Goal: Task Accomplishment & Management: Manage account settings

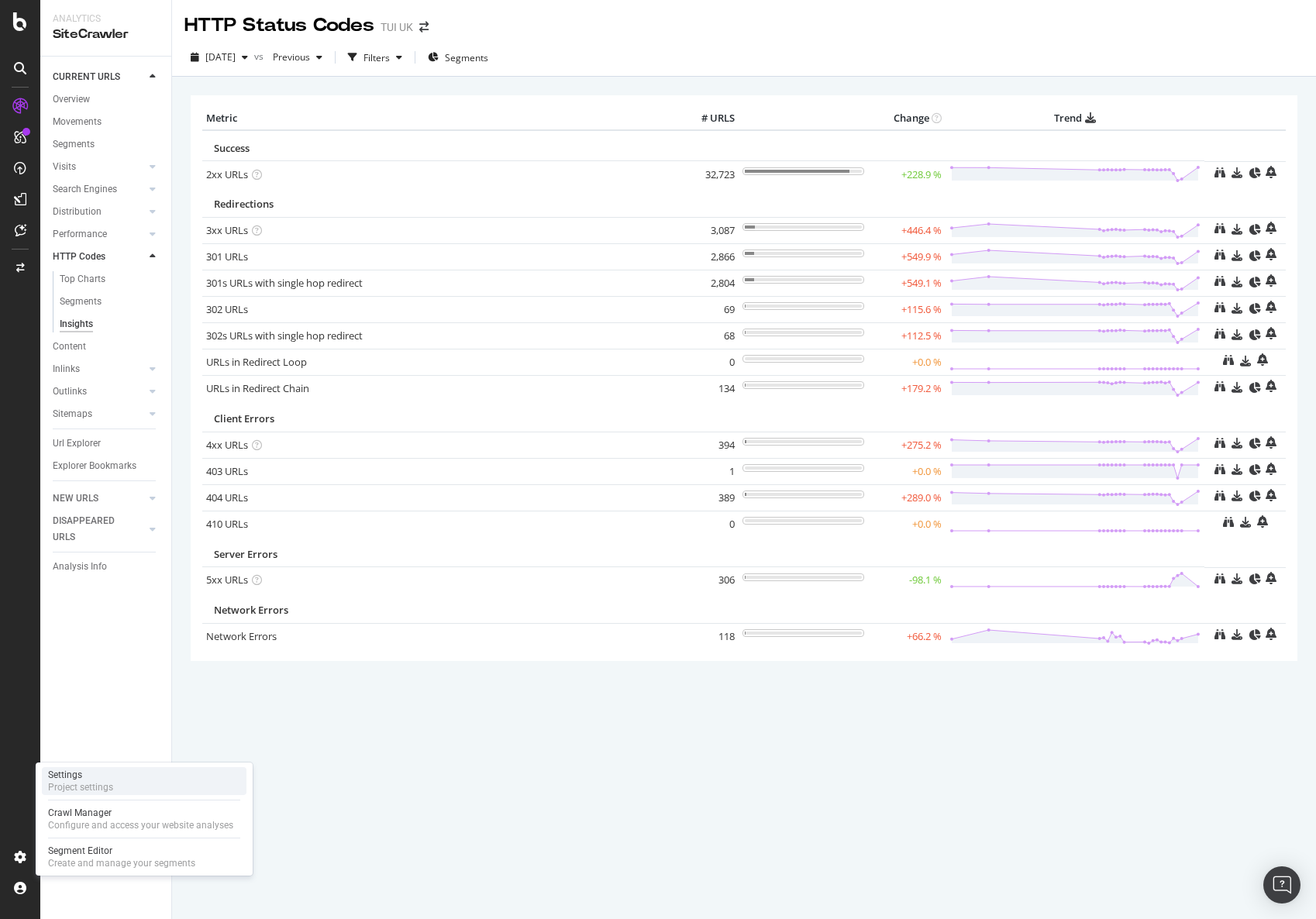
click at [154, 790] on div "Settings Project settings" at bounding box center [144, 781] width 205 height 28
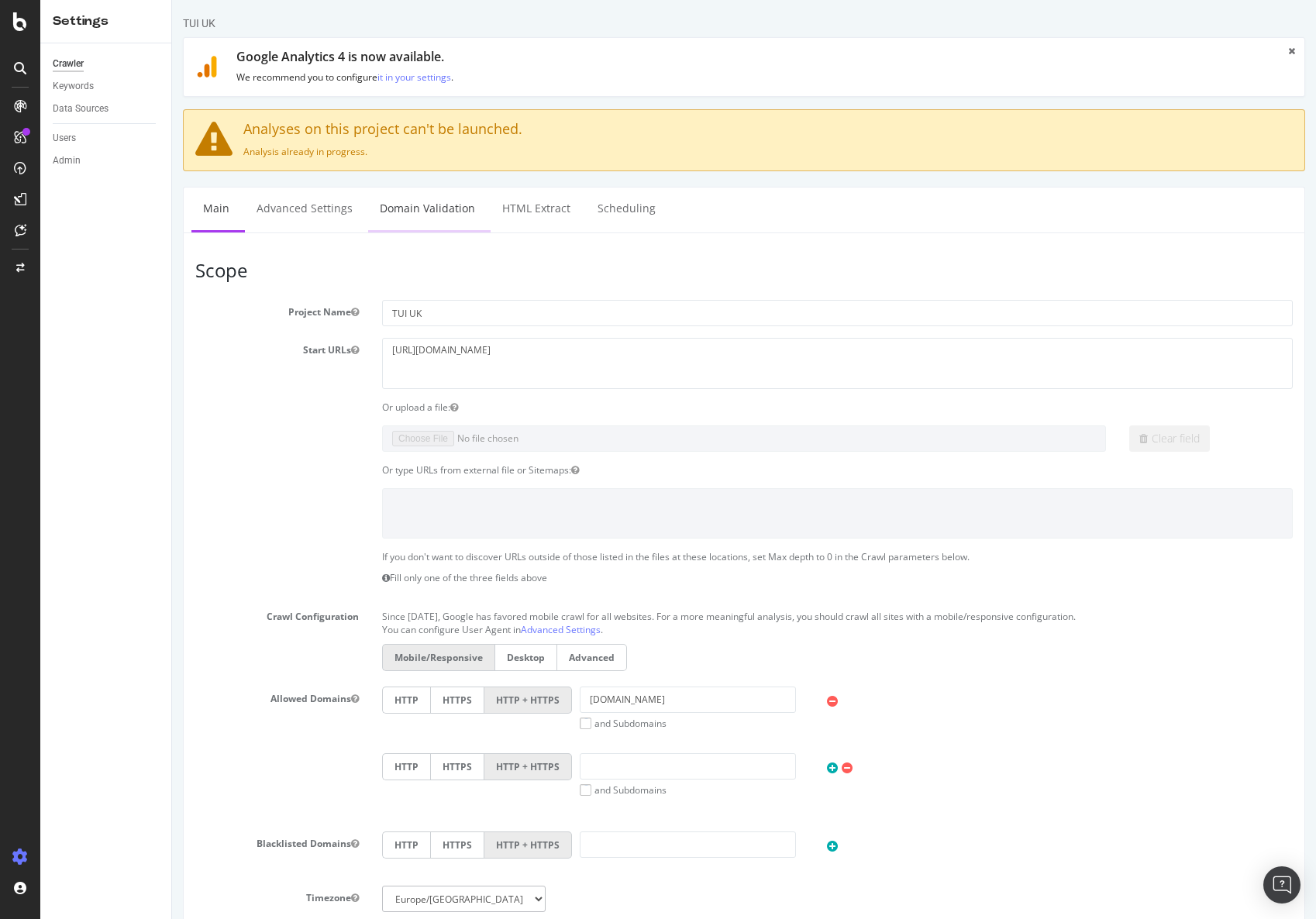
click at [456, 206] on link "Domain Validation" at bounding box center [428, 209] width 119 height 42
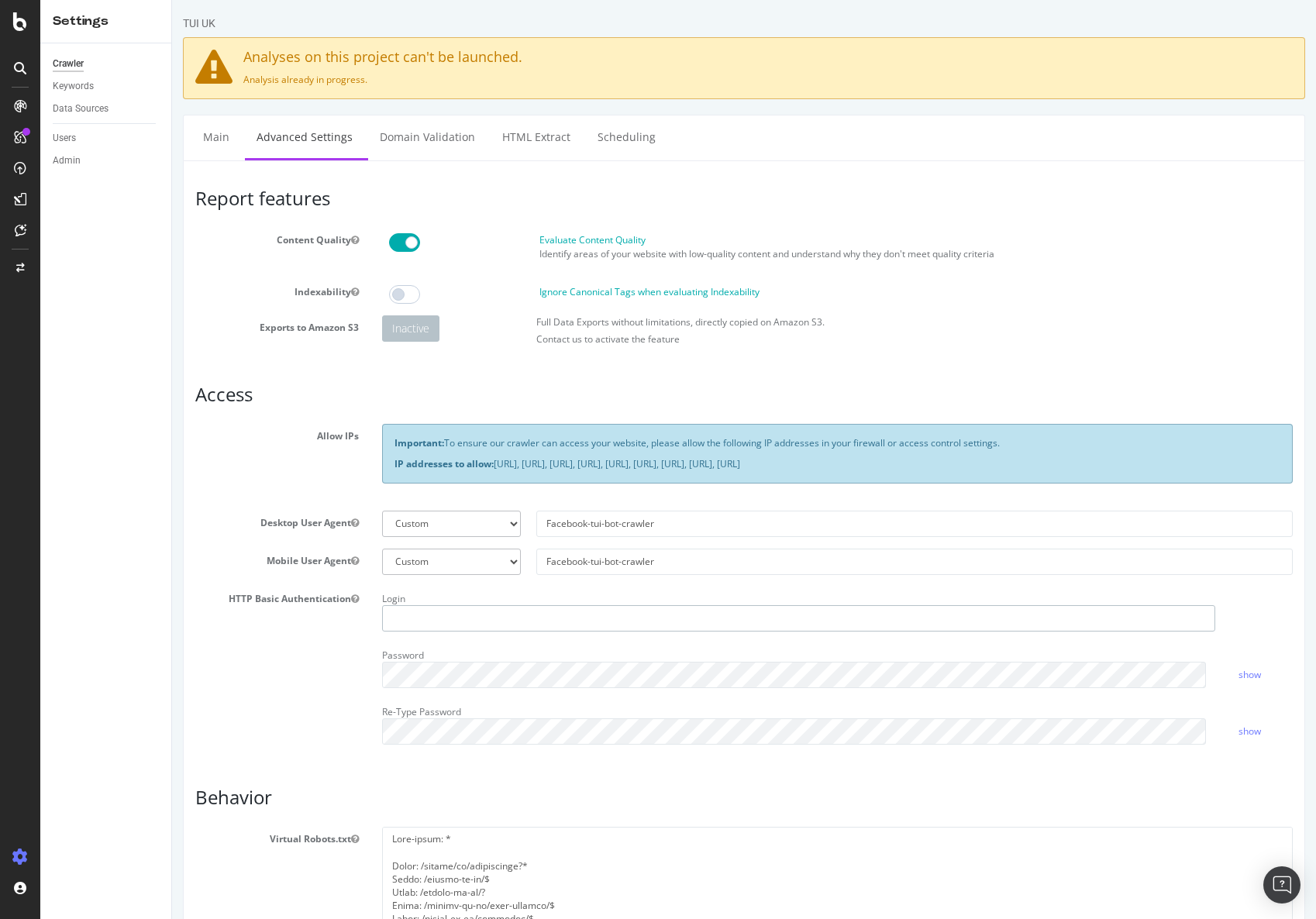
type input "chris.maycock@tui.co.uk"
drag, startPoint x: 685, startPoint y: 525, endPoint x: 534, endPoint y: 520, distance: 151.1
click at [536, 520] on input "Facebook-tui-bot-crawler" at bounding box center [914, 524] width 756 height 26
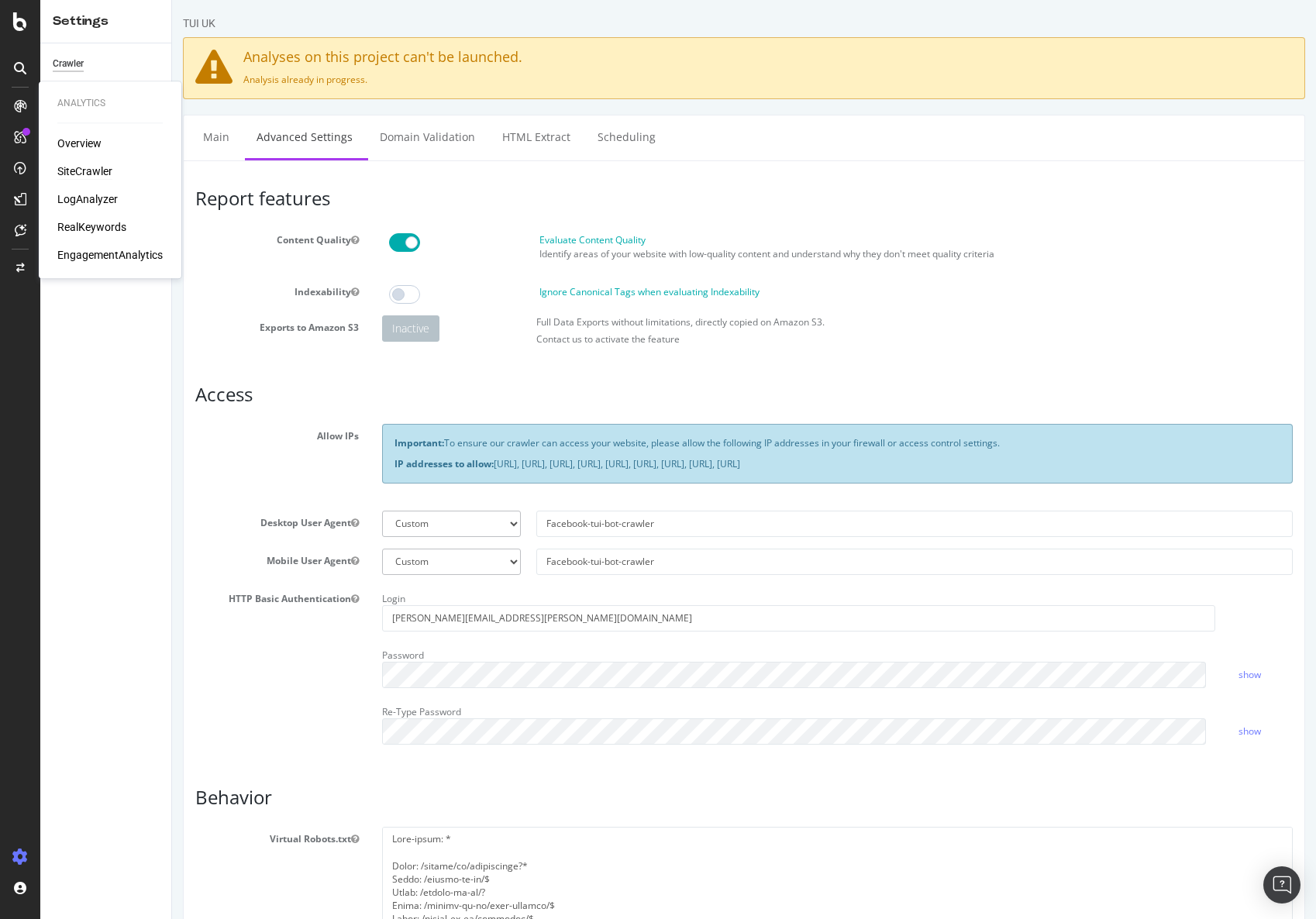
click at [82, 165] on div "SiteCrawler" at bounding box center [85, 171] width 55 height 15
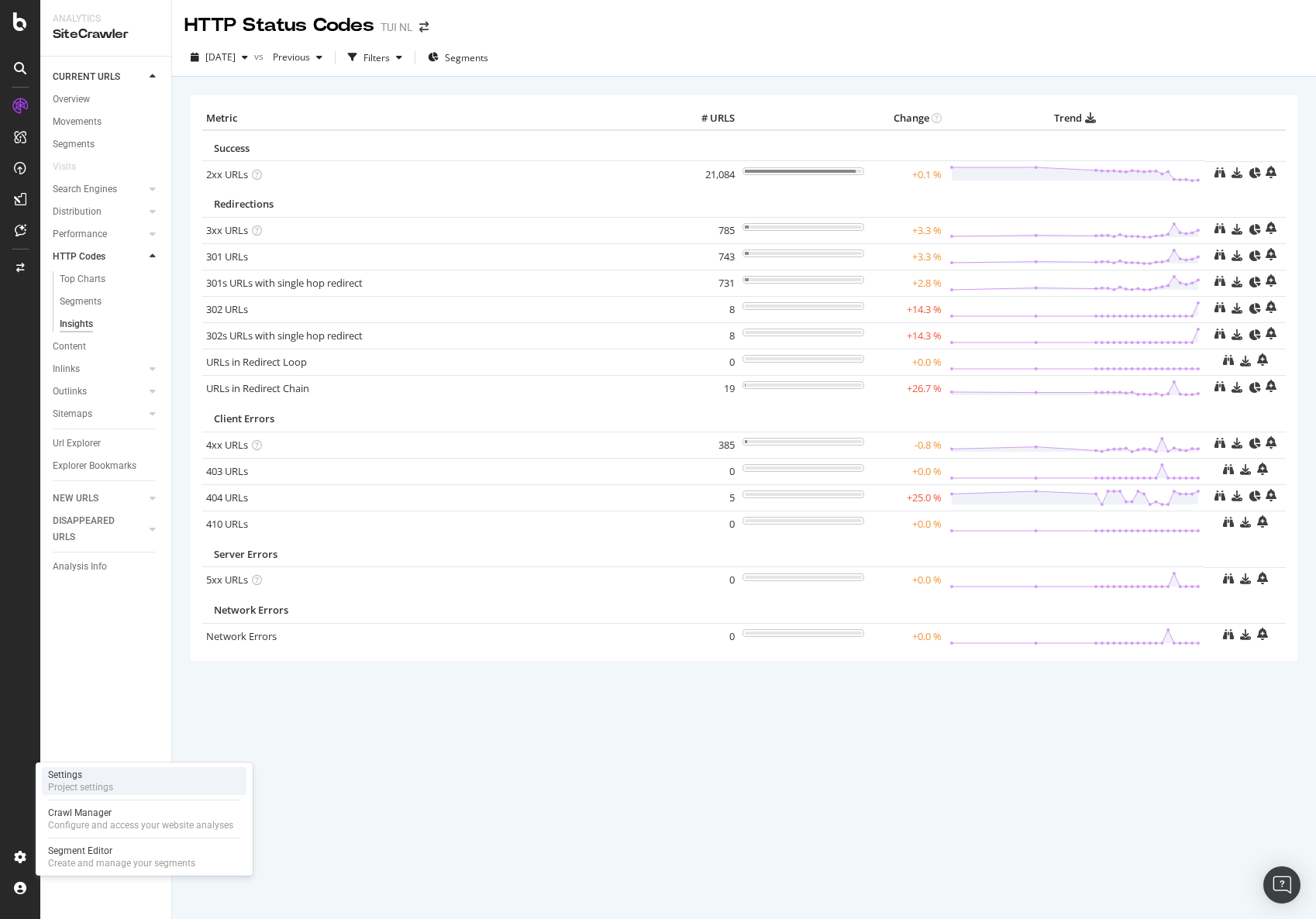
click at [152, 788] on div "Settings Project settings" at bounding box center [144, 781] width 205 height 28
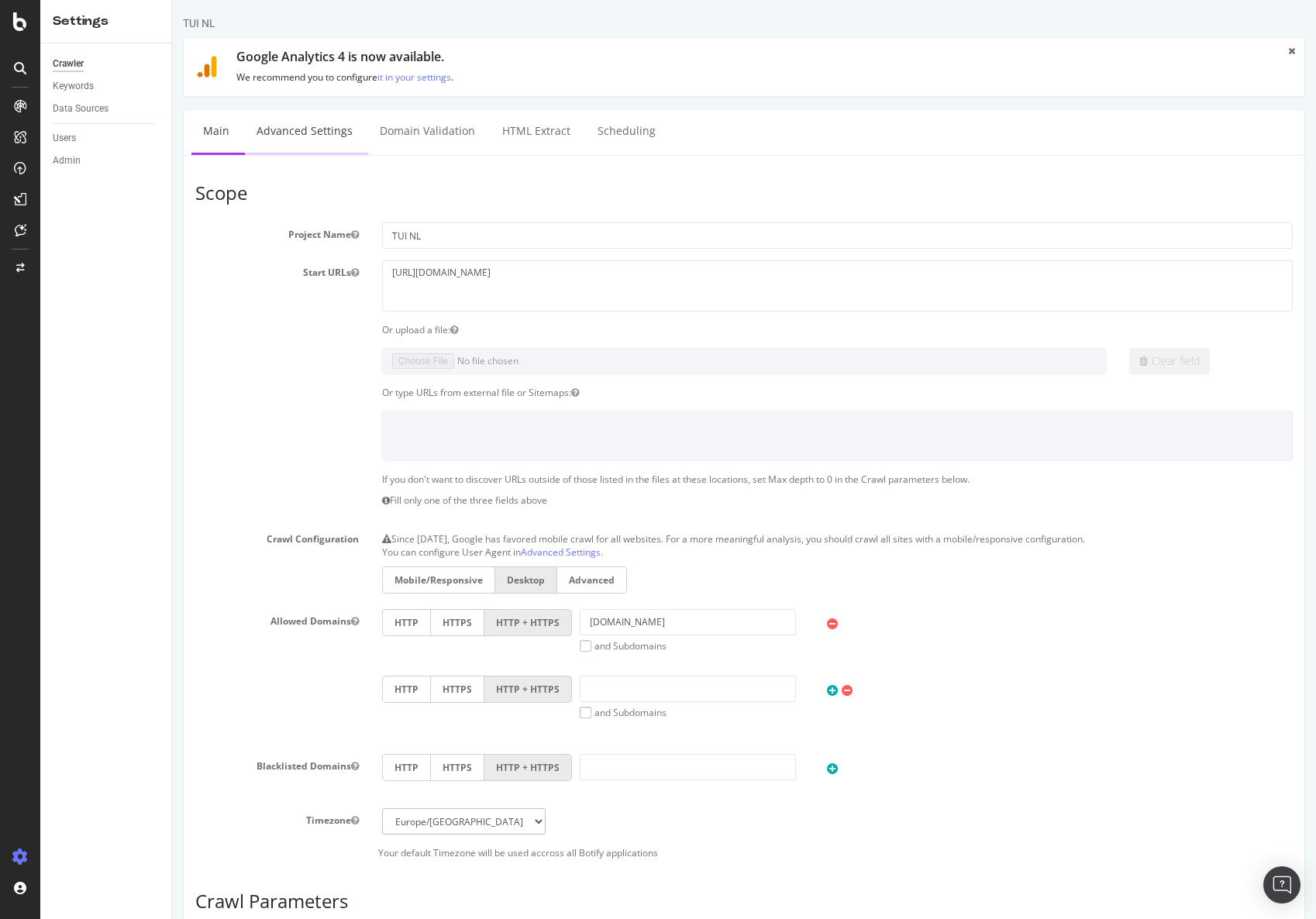
click at [329, 128] on link "Advanced Settings" at bounding box center [304, 131] width 120 height 42
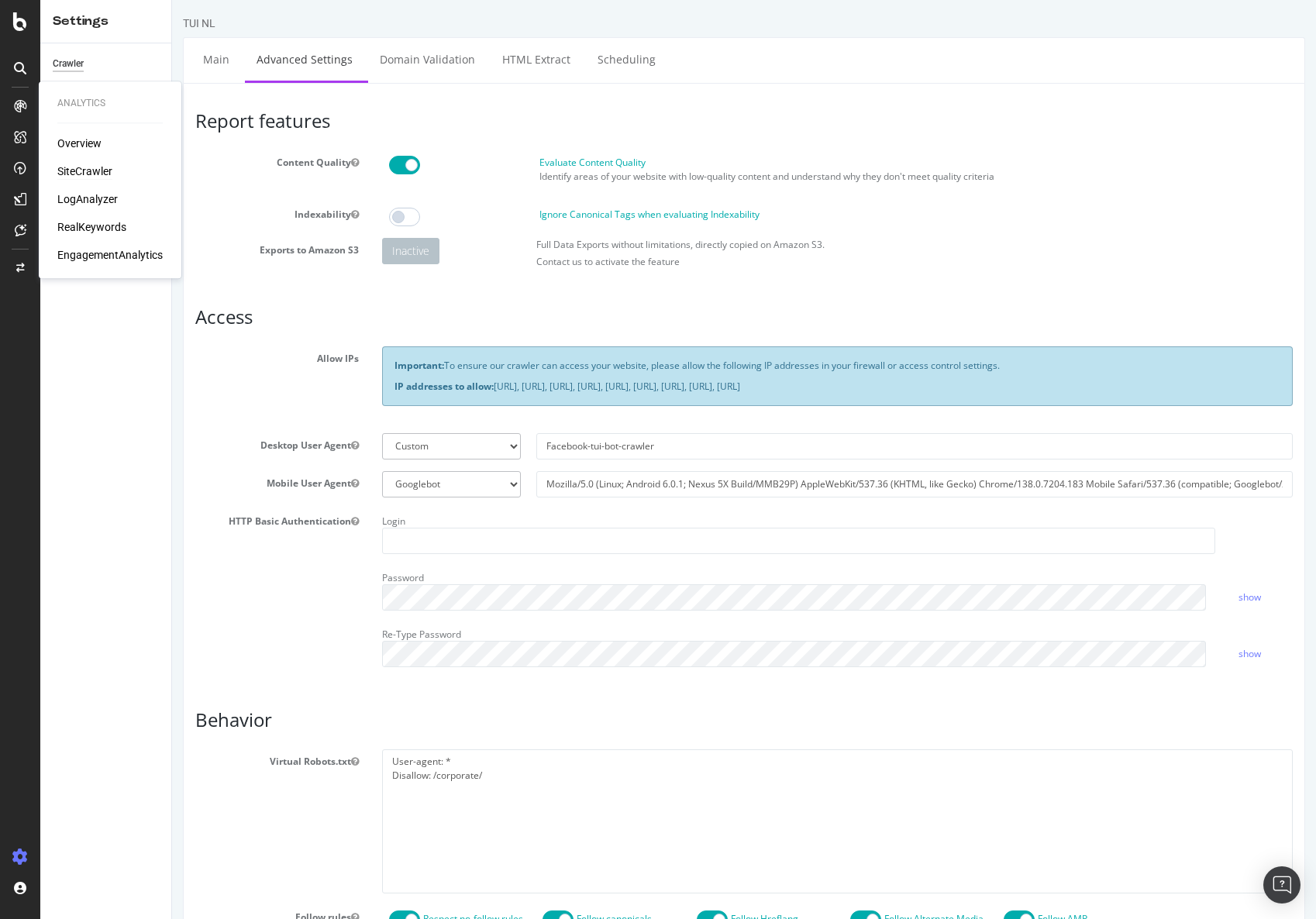
click at [78, 167] on div "SiteCrawler" at bounding box center [85, 171] width 55 height 15
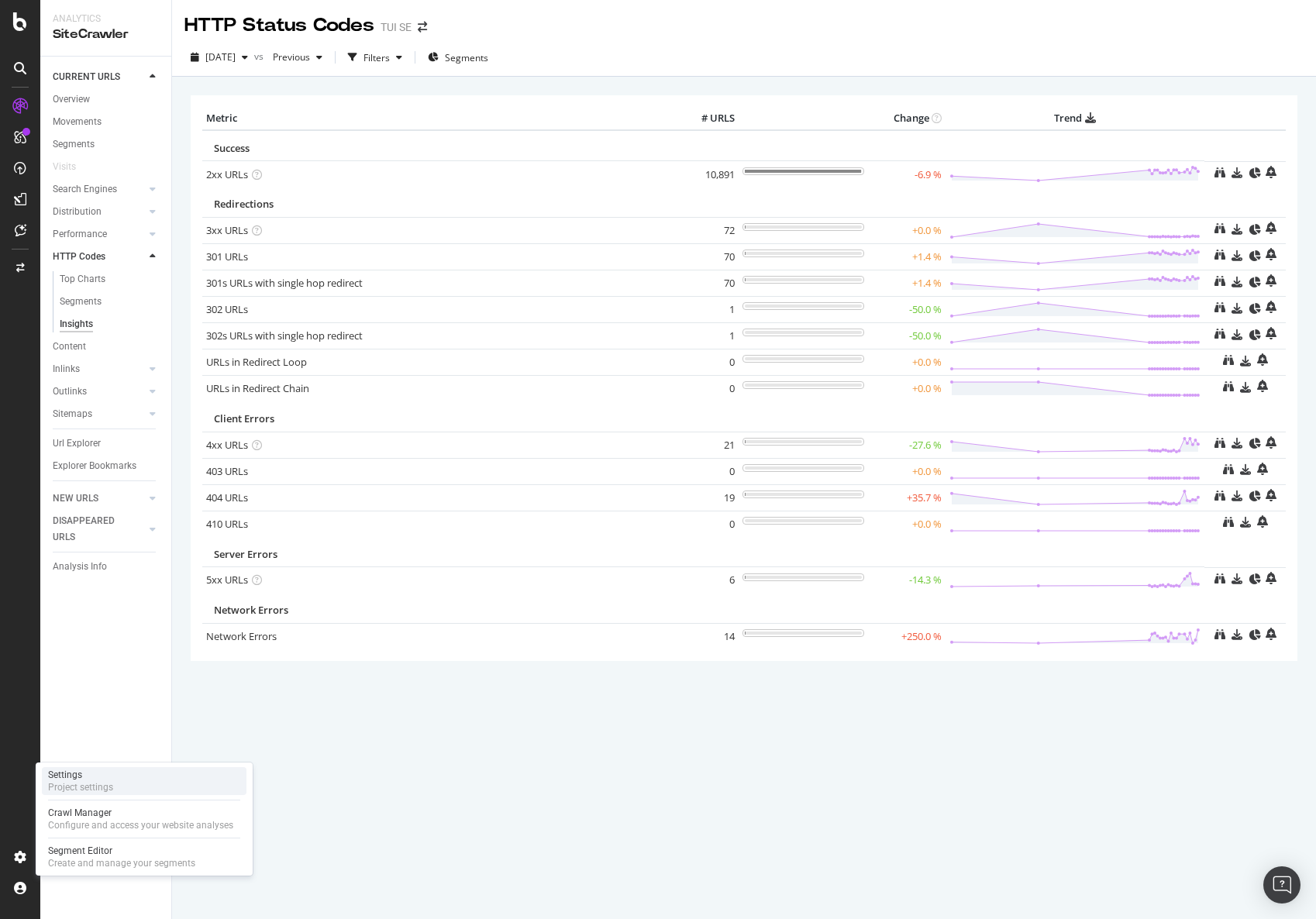
click at [166, 785] on div "Settings Project settings" at bounding box center [144, 781] width 205 height 28
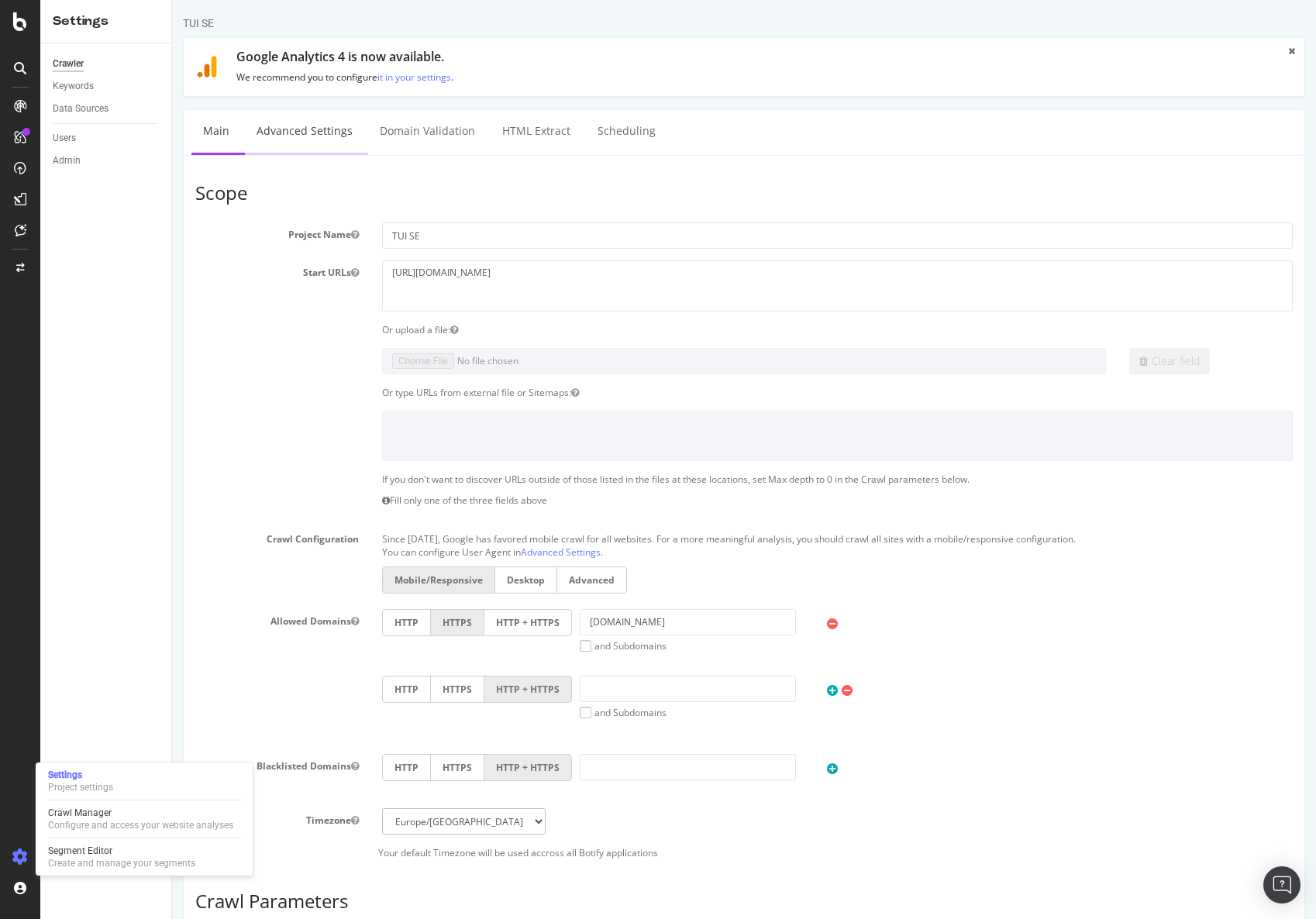
click at [319, 135] on link "Advanced Settings" at bounding box center [304, 131] width 120 height 42
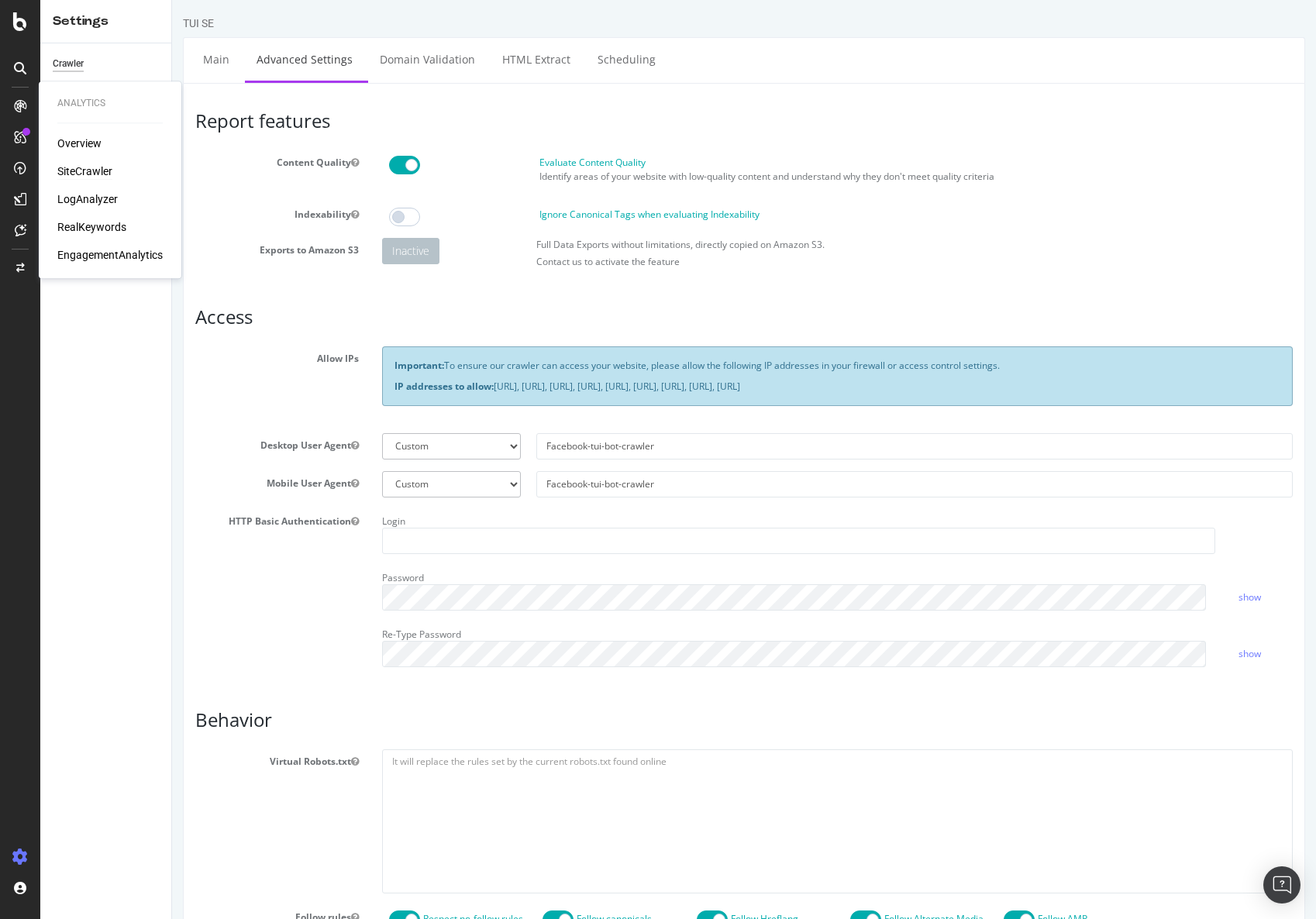
click at [74, 172] on div "SiteCrawler" at bounding box center [85, 171] width 55 height 15
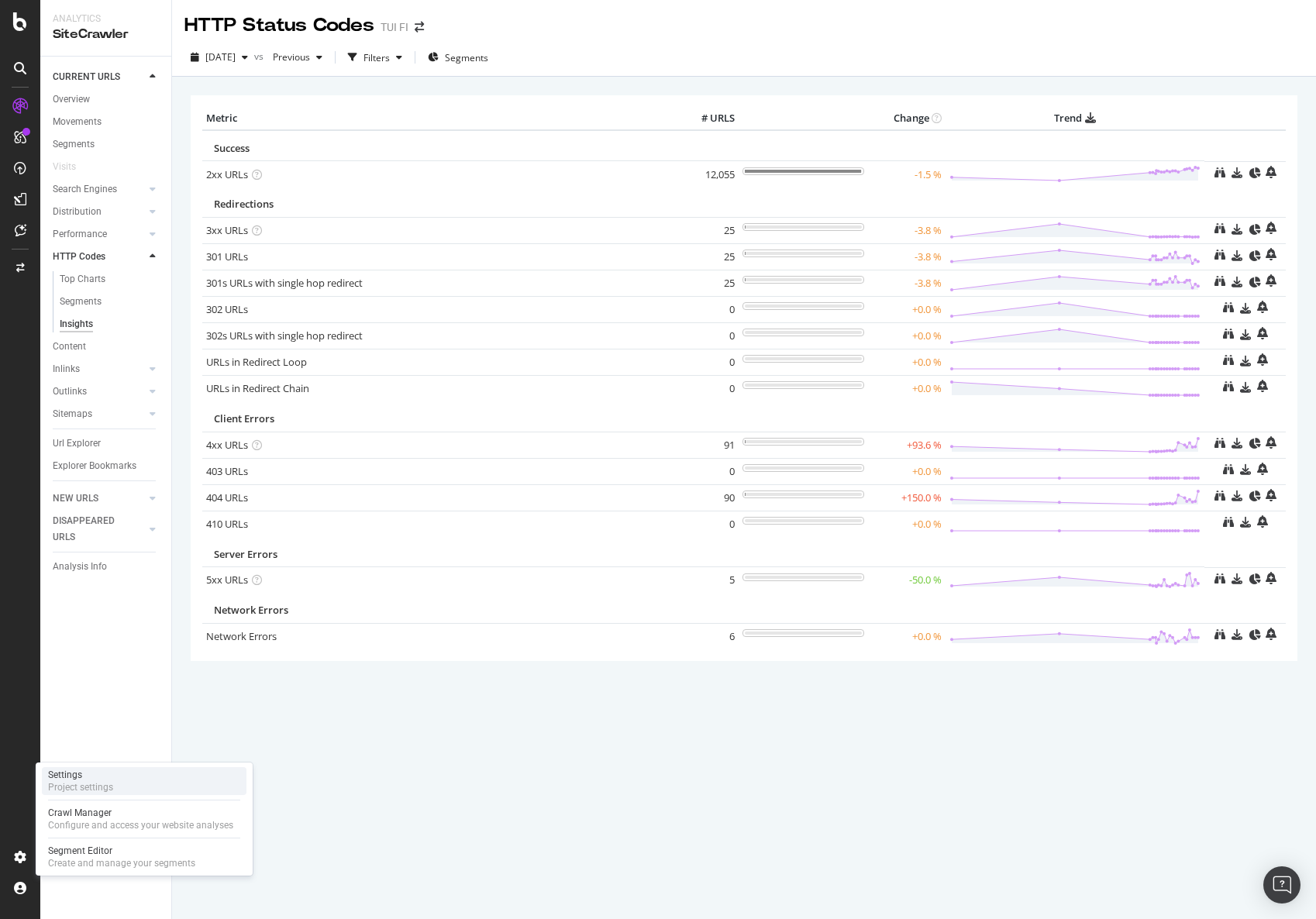
click at [119, 786] on div "Settings Project settings" at bounding box center [144, 781] width 205 height 28
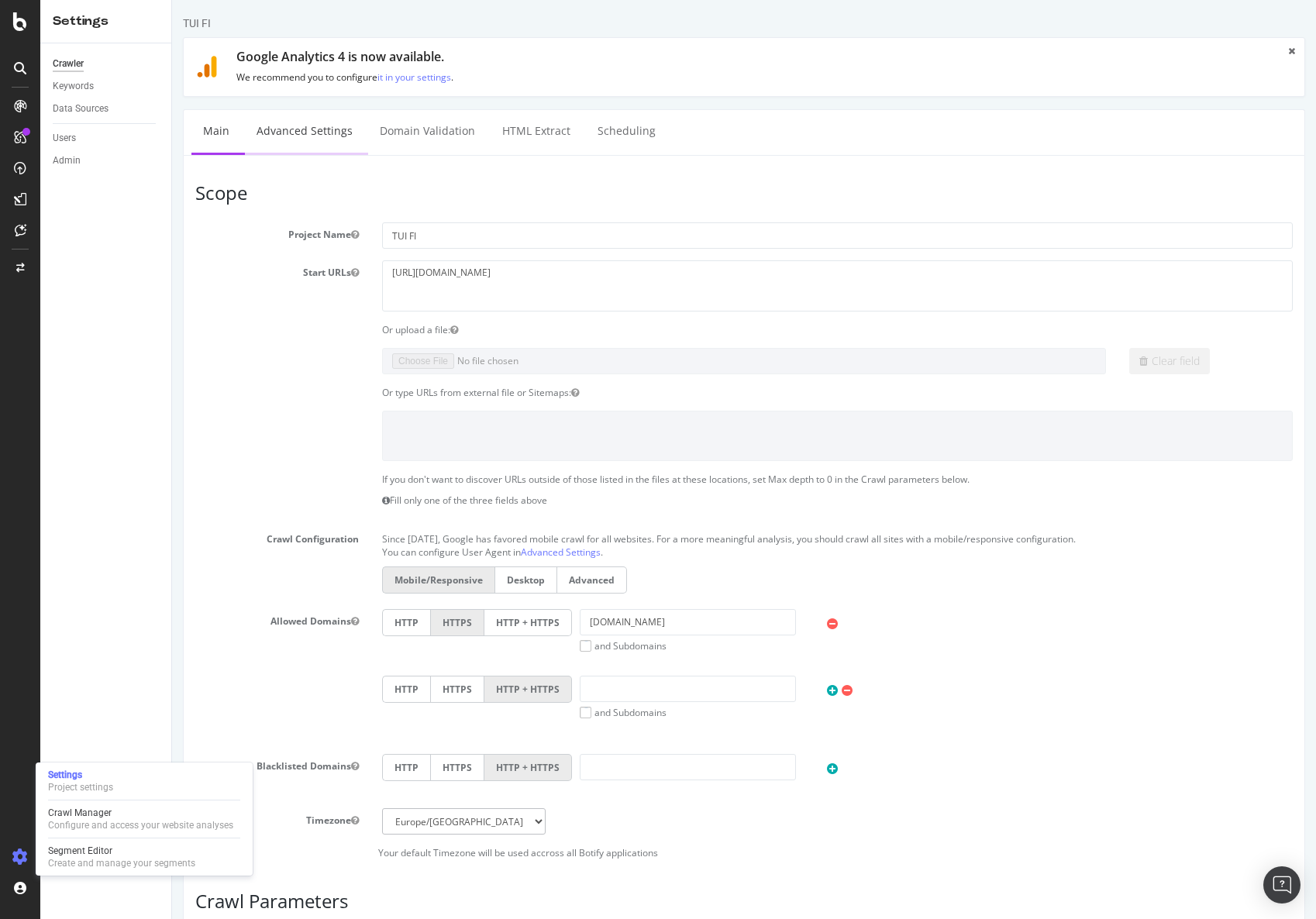
click at [289, 124] on link "Advanced Settings" at bounding box center [304, 131] width 120 height 42
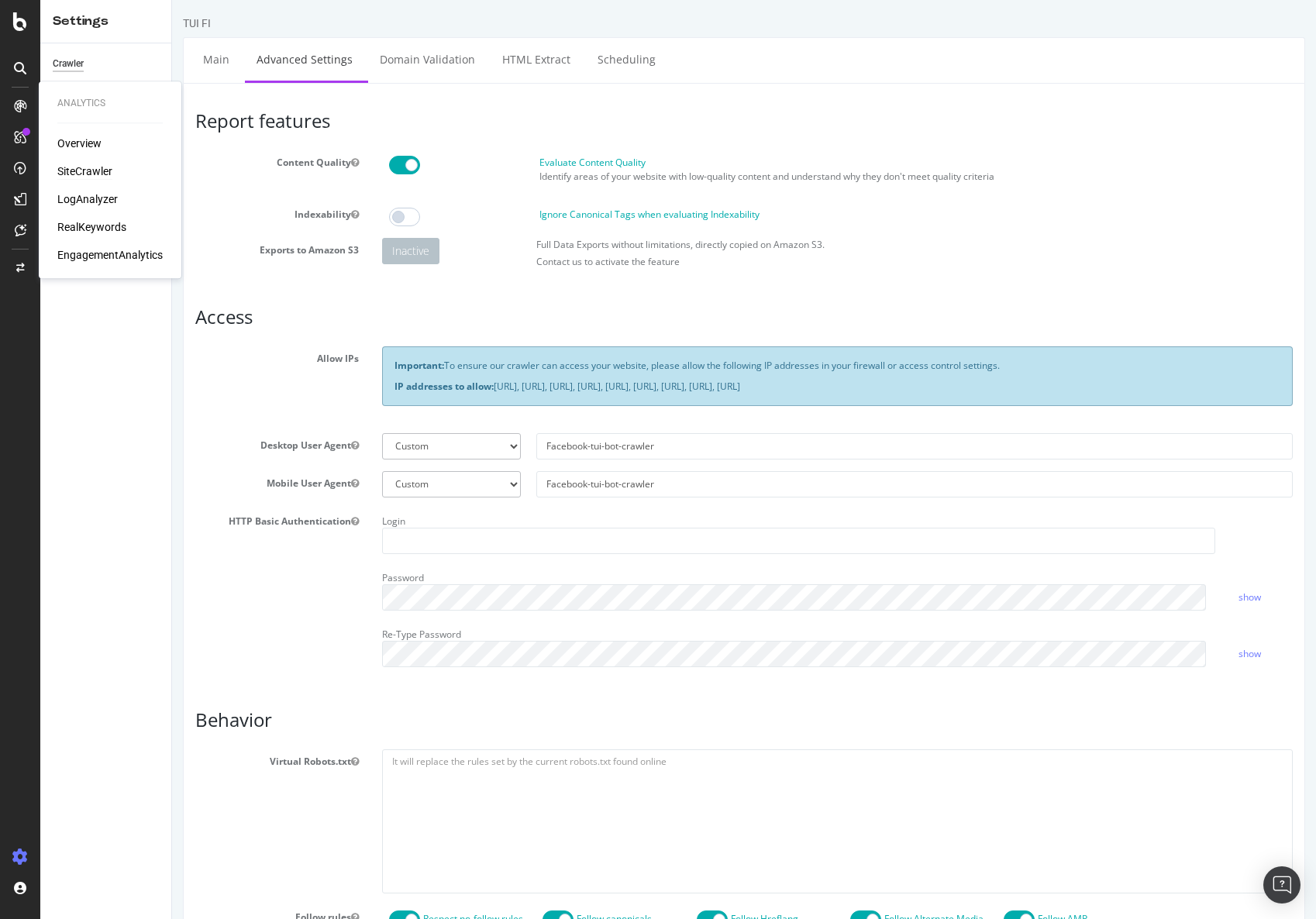
click at [85, 167] on div "SiteCrawler" at bounding box center [85, 171] width 55 height 15
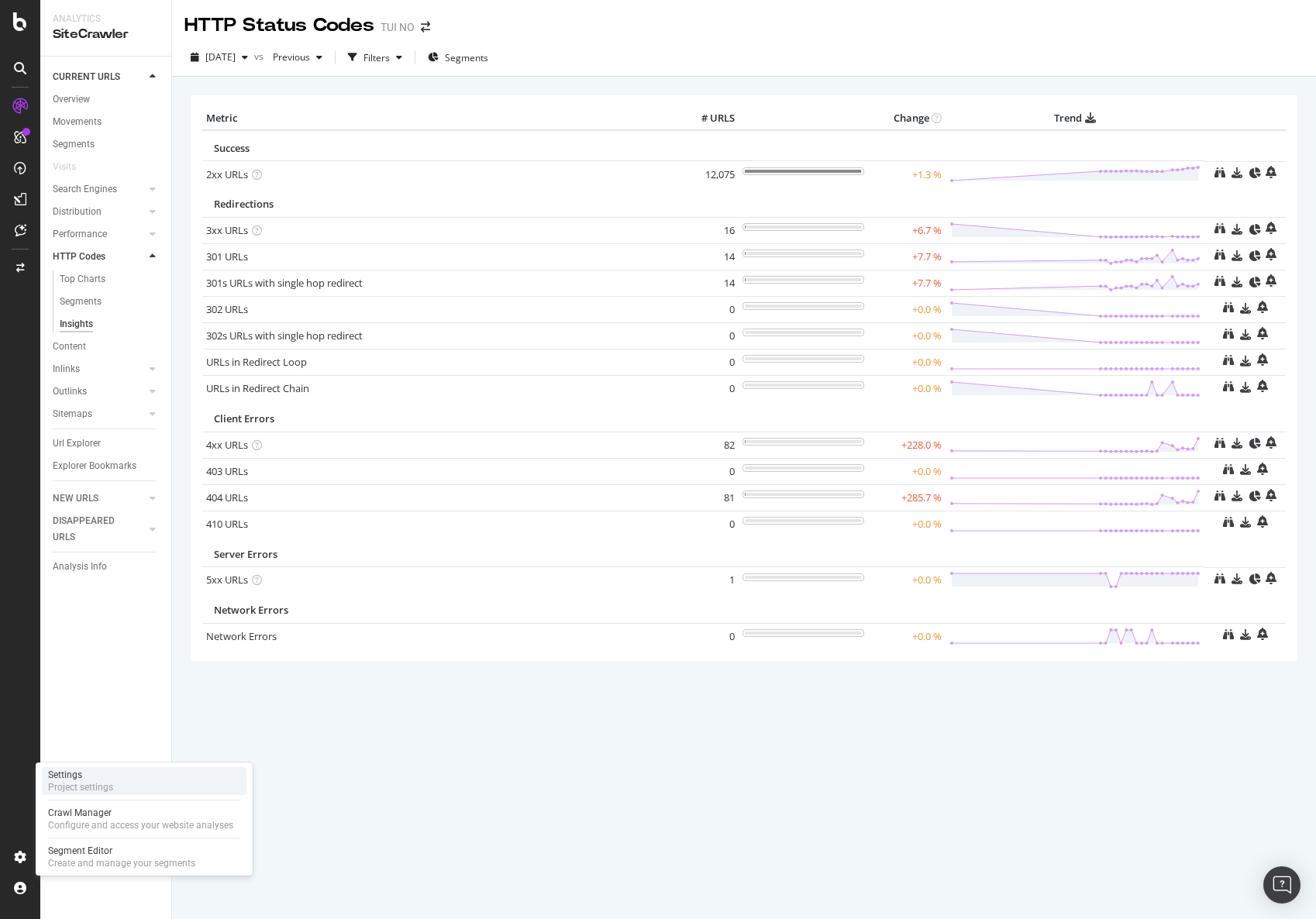
click at [91, 786] on div "Project settings" at bounding box center [81, 787] width 65 height 12
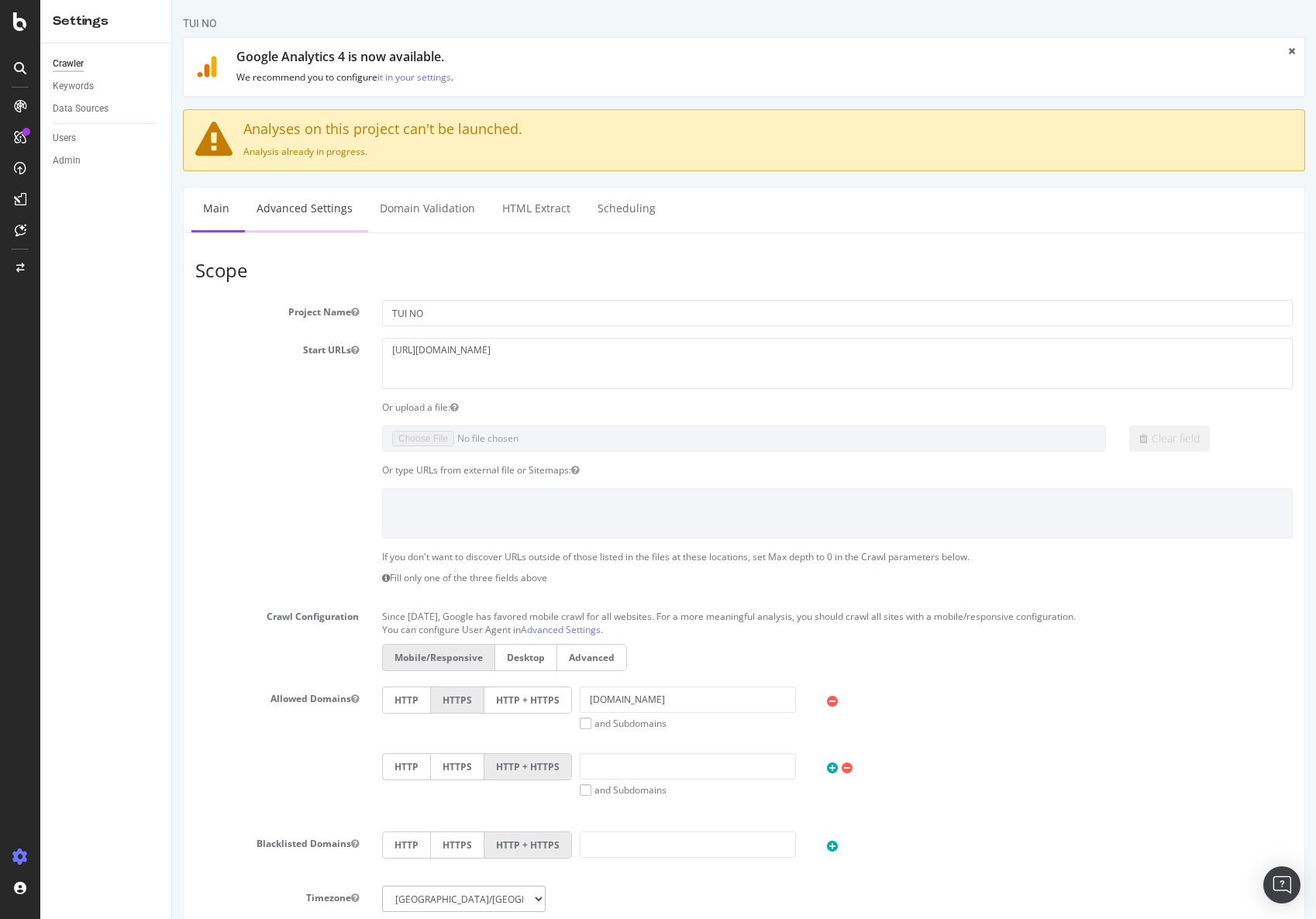
click at [321, 206] on link "Advanced Settings" at bounding box center [304, 209] width 120 height 42
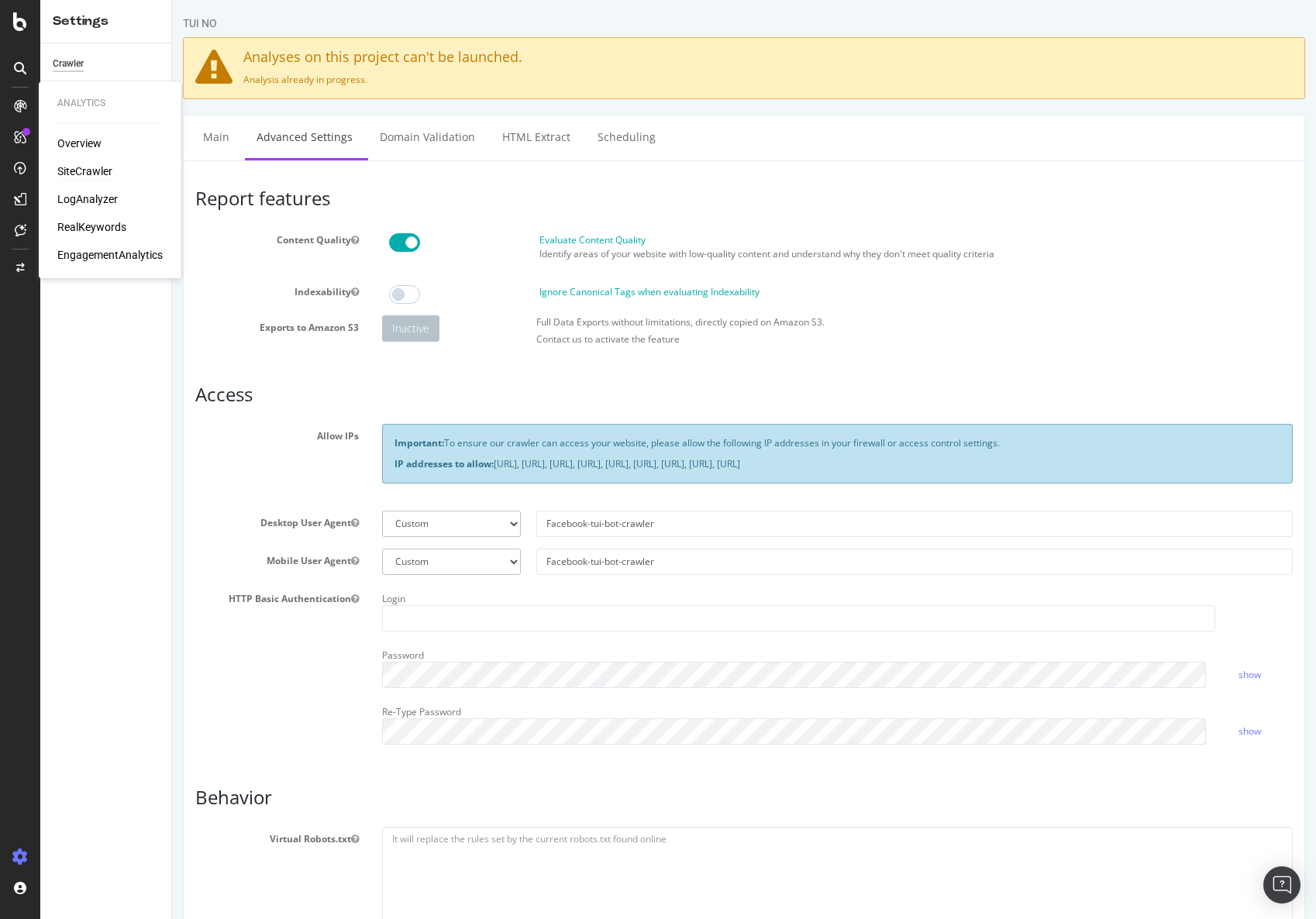
click at [73, 172] on div "SiteCrawler" at bounding box center [85, 171] width 55 height 15
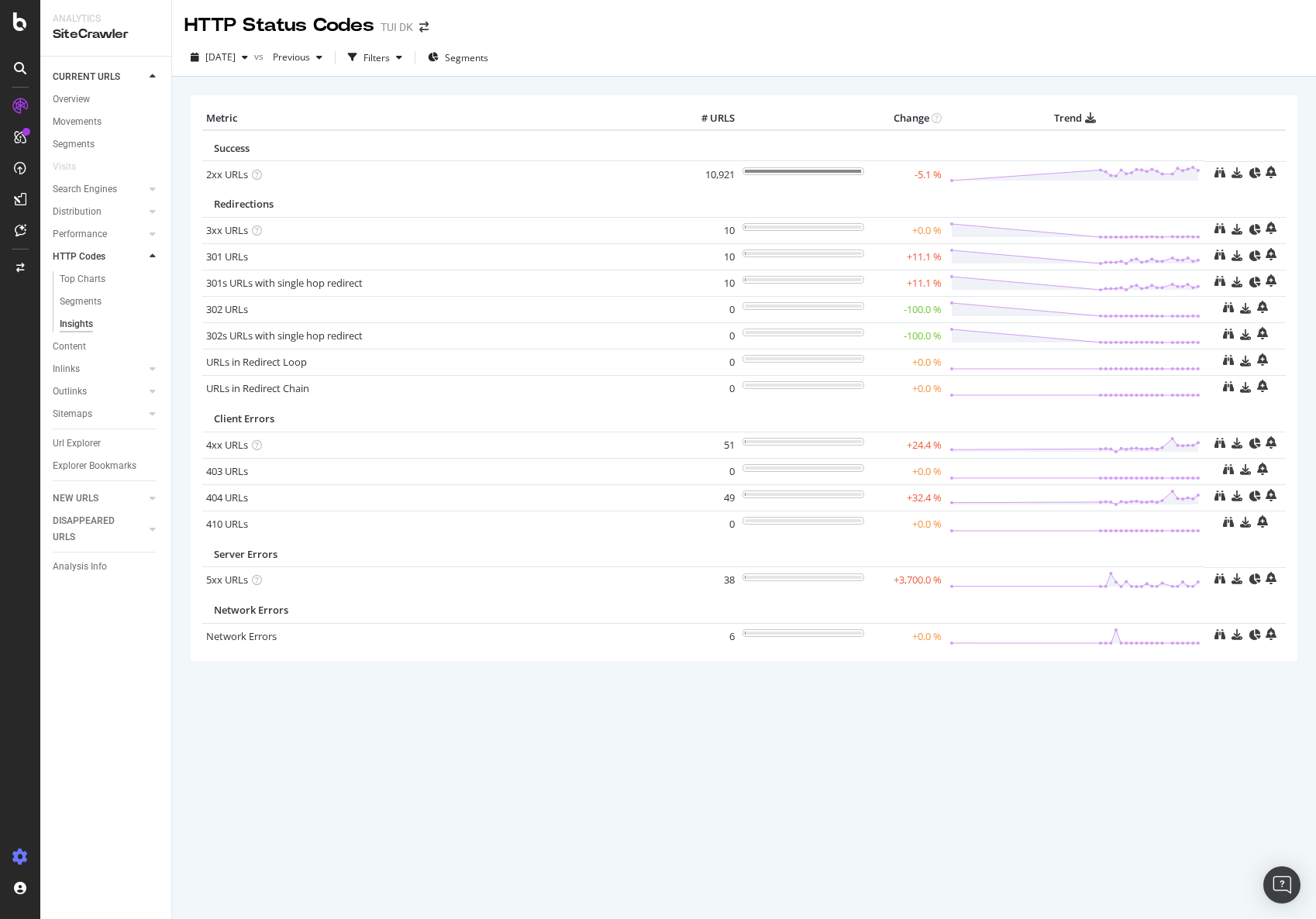
click at [22, 847] on div at bounding box center [20, 857] width 37 height 24
click at [92, 788] on div "Project settings" at bounding box center [81, 787] width 65 height 12
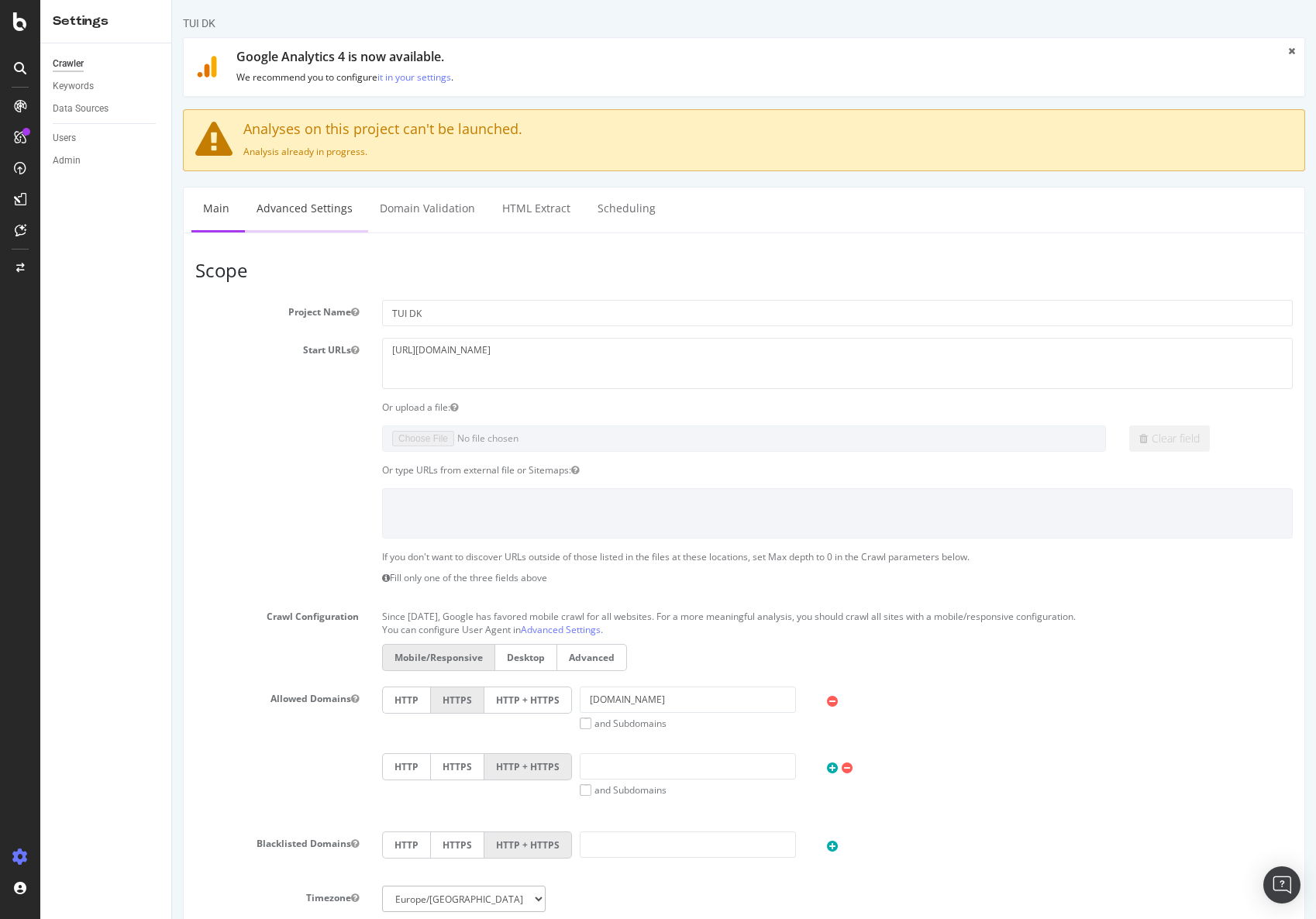
click at [320, 213] on link "Advanced Settings" at bounding box center [304, 209] width 120 height 42
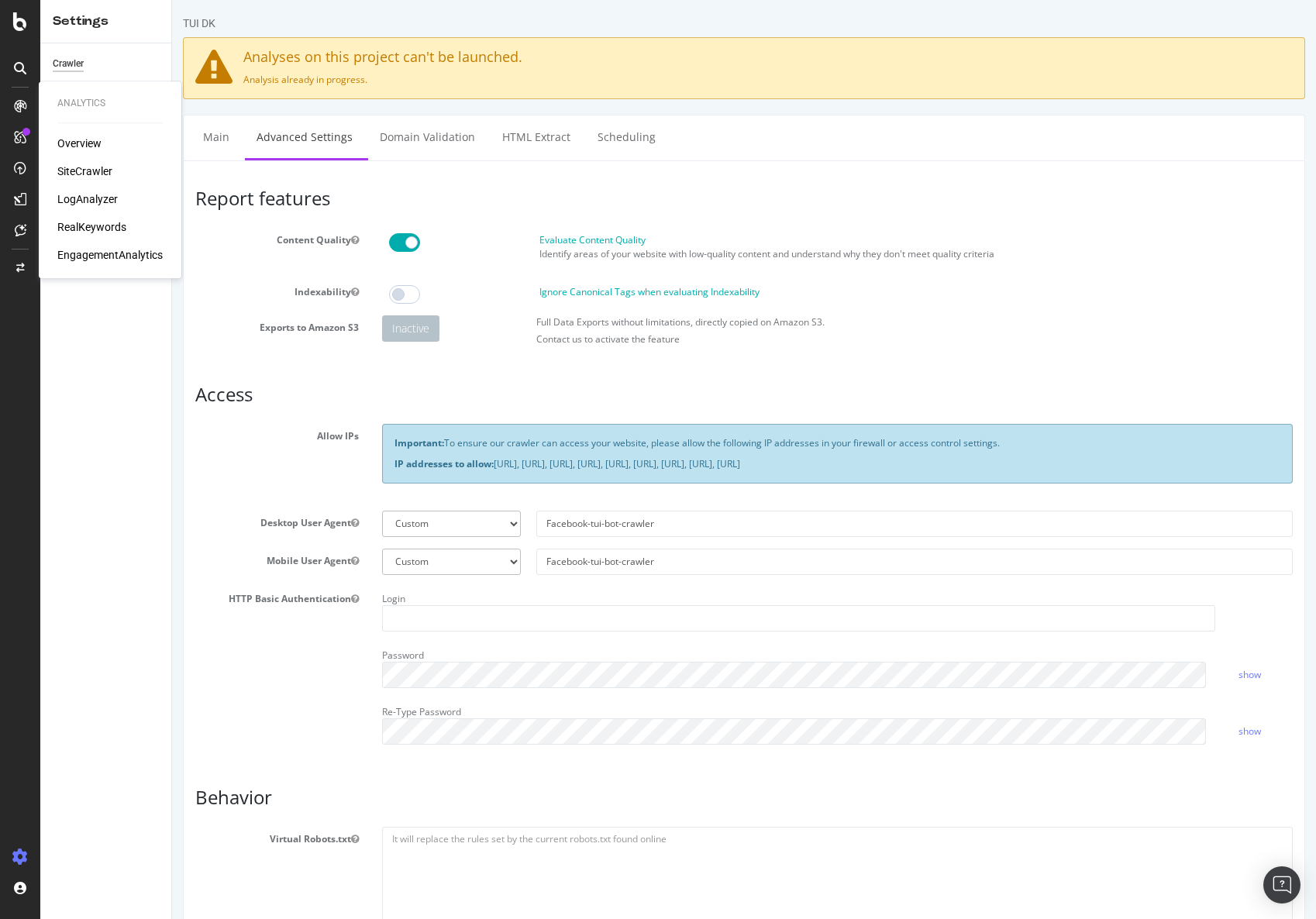
click at [97, 175] on div "SiteCrawler" at bounding box center [85, 171] width 55 height 15
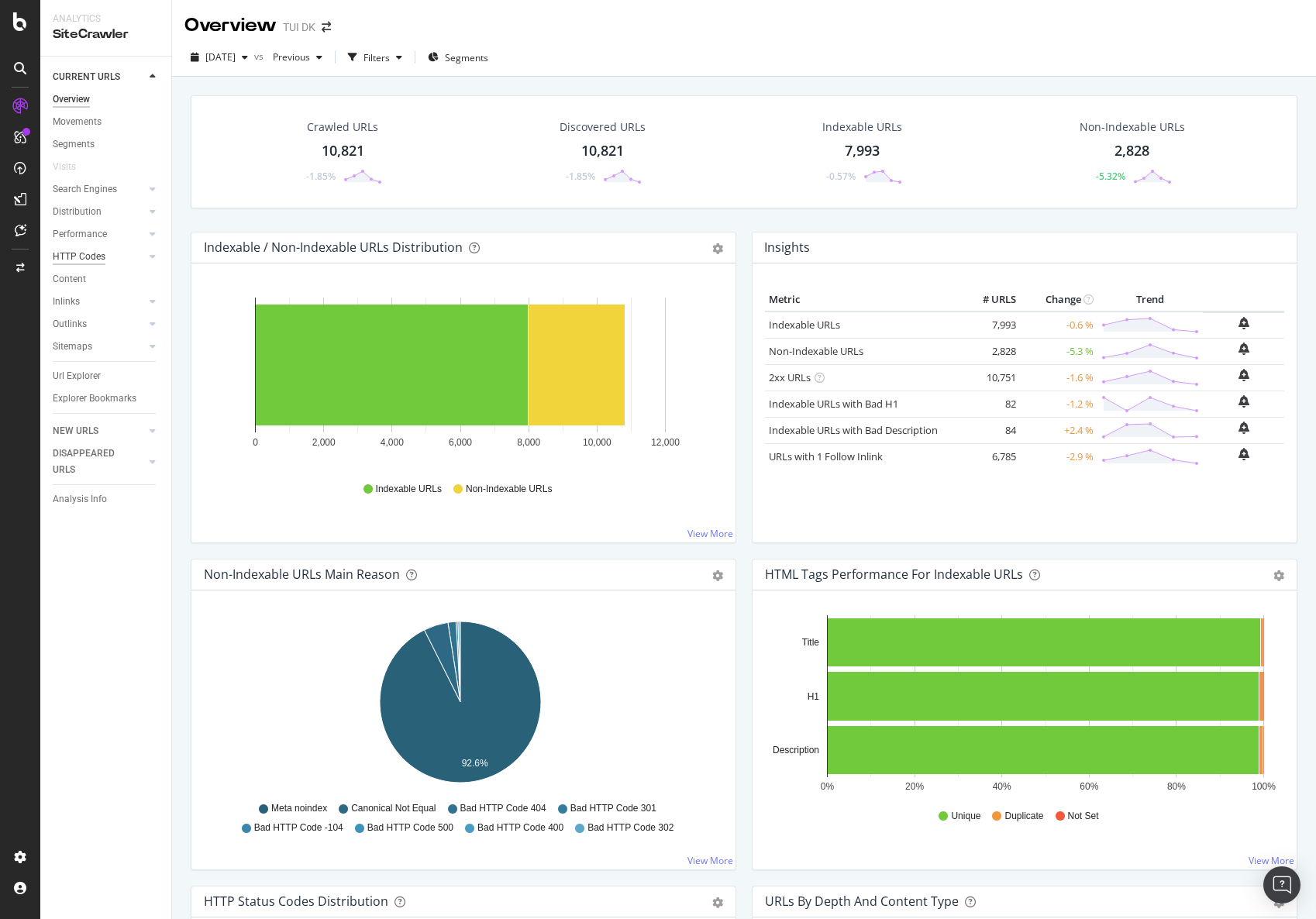
click at [93, 255] on div "HTTP Codes" at bounding box center [79, 257] width 53 height 16
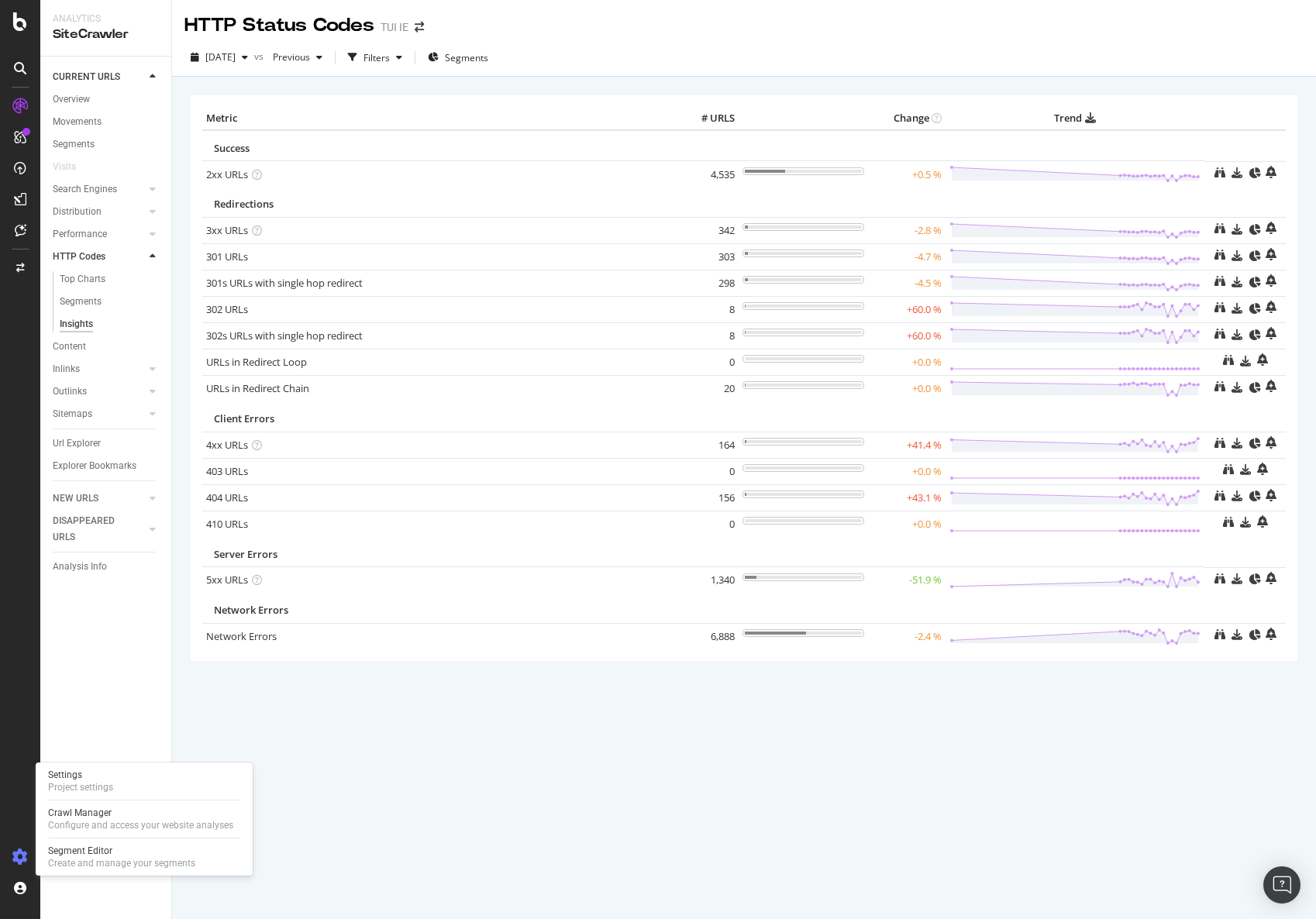
click at [20, 851] on icon at bounding box center [20, 857] width 15 height 15
click at [116, 790] on div "Settings Project settings" at bounding box center [144, 781] width 205 height 28
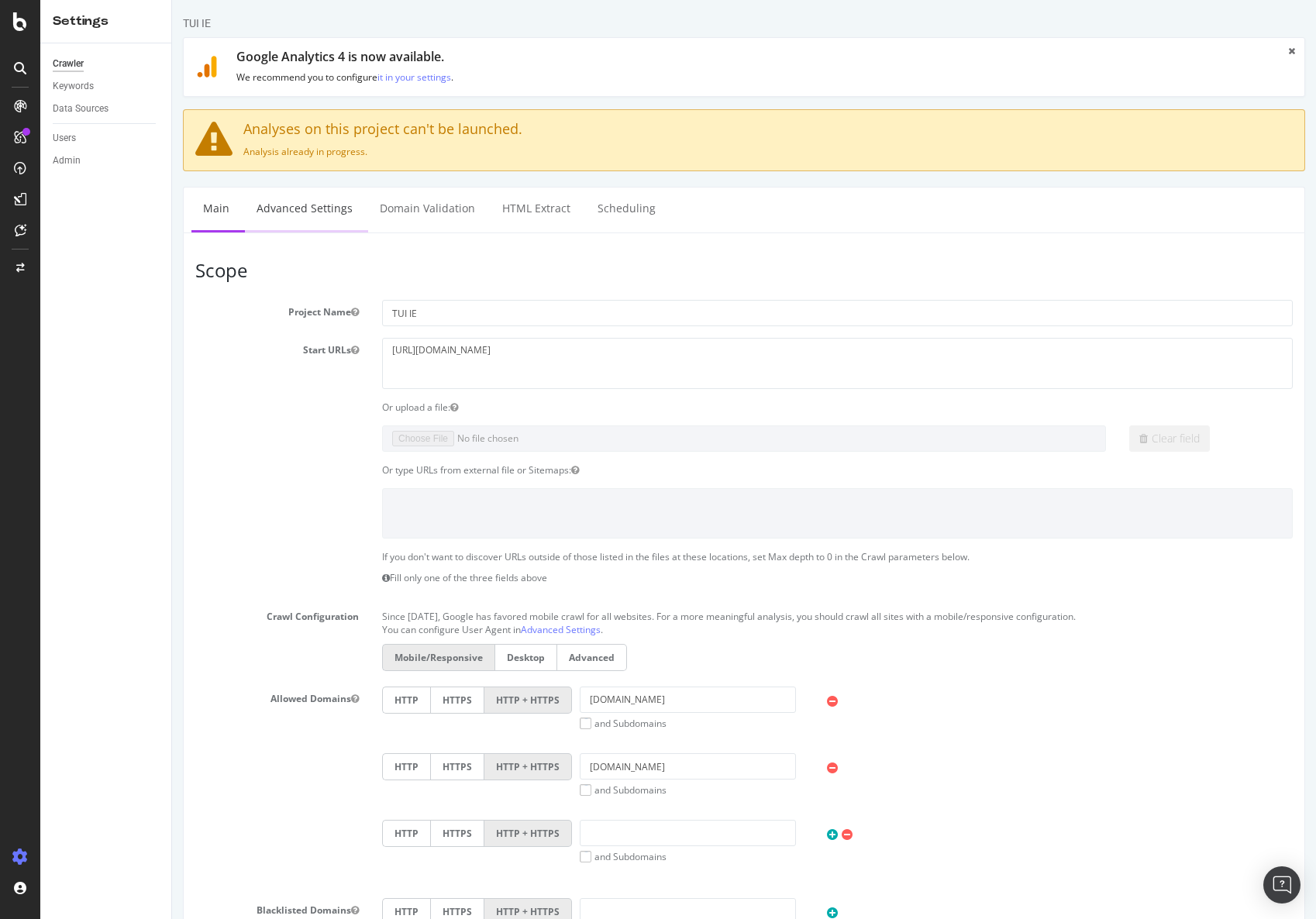
click at [309, 215] on link "Advanced Settings" at bounding box center [304, 209] width 120 height 42
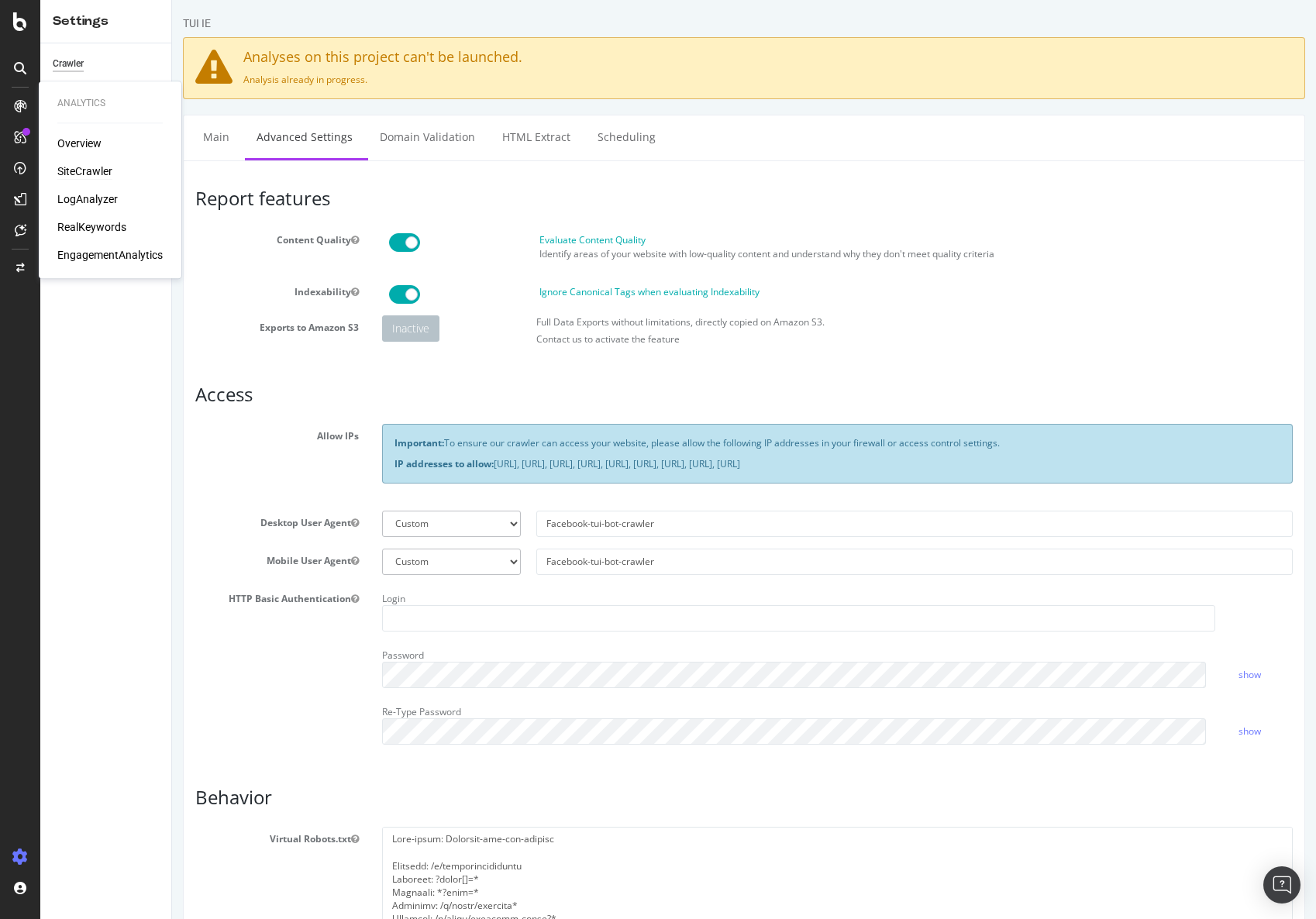
click at [76, 173] on div "SiteCrawler" at bounding box center [85, 171] width 55 height 15
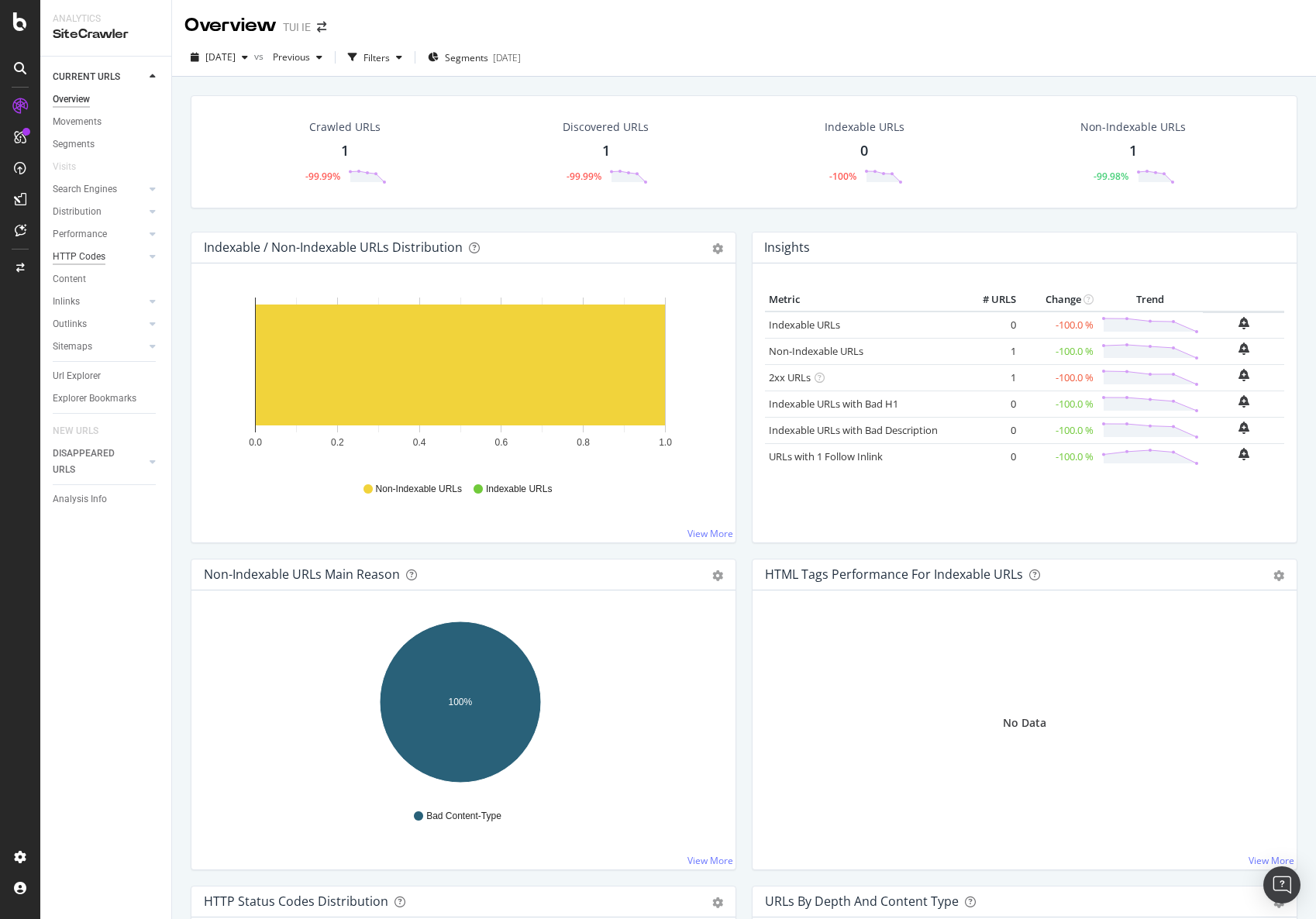
click at [93, 256] on div "HTTP Codes" at bounding box center [79, 257] width 53 height 16
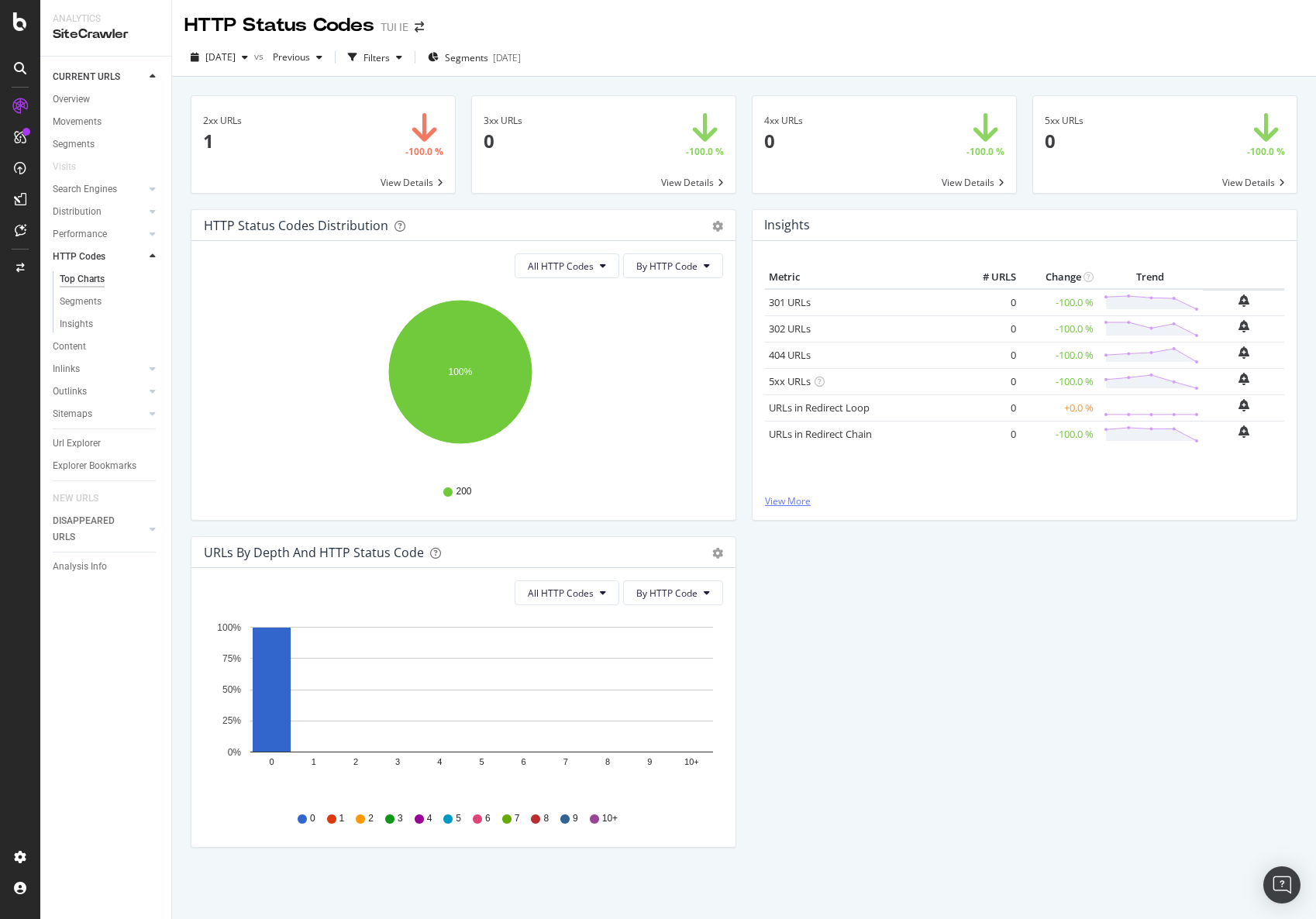
click at [792, 502] on link "View More" at bounding box center [1025, 501] width 520 height 13
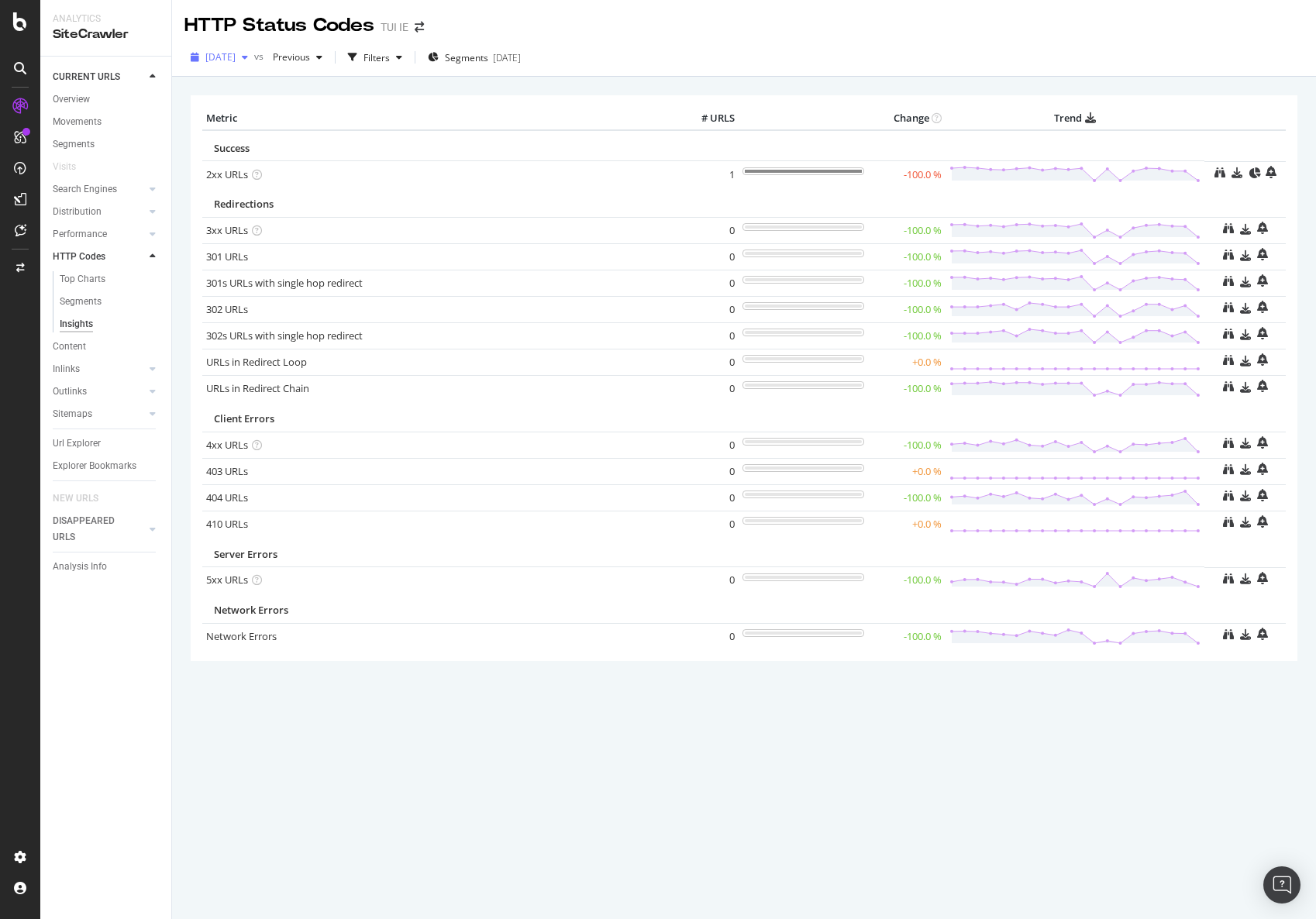
click at [248, 58] on icon "button" at bounding box center [245, 57] width 7 height 9
click at [236, 135] on div "[DATE]" at bounding box center [246, 142] width 81 height 14
click at [236, 61] on span "[DATE]" at bounding box center [220, 57] width 30 height 13
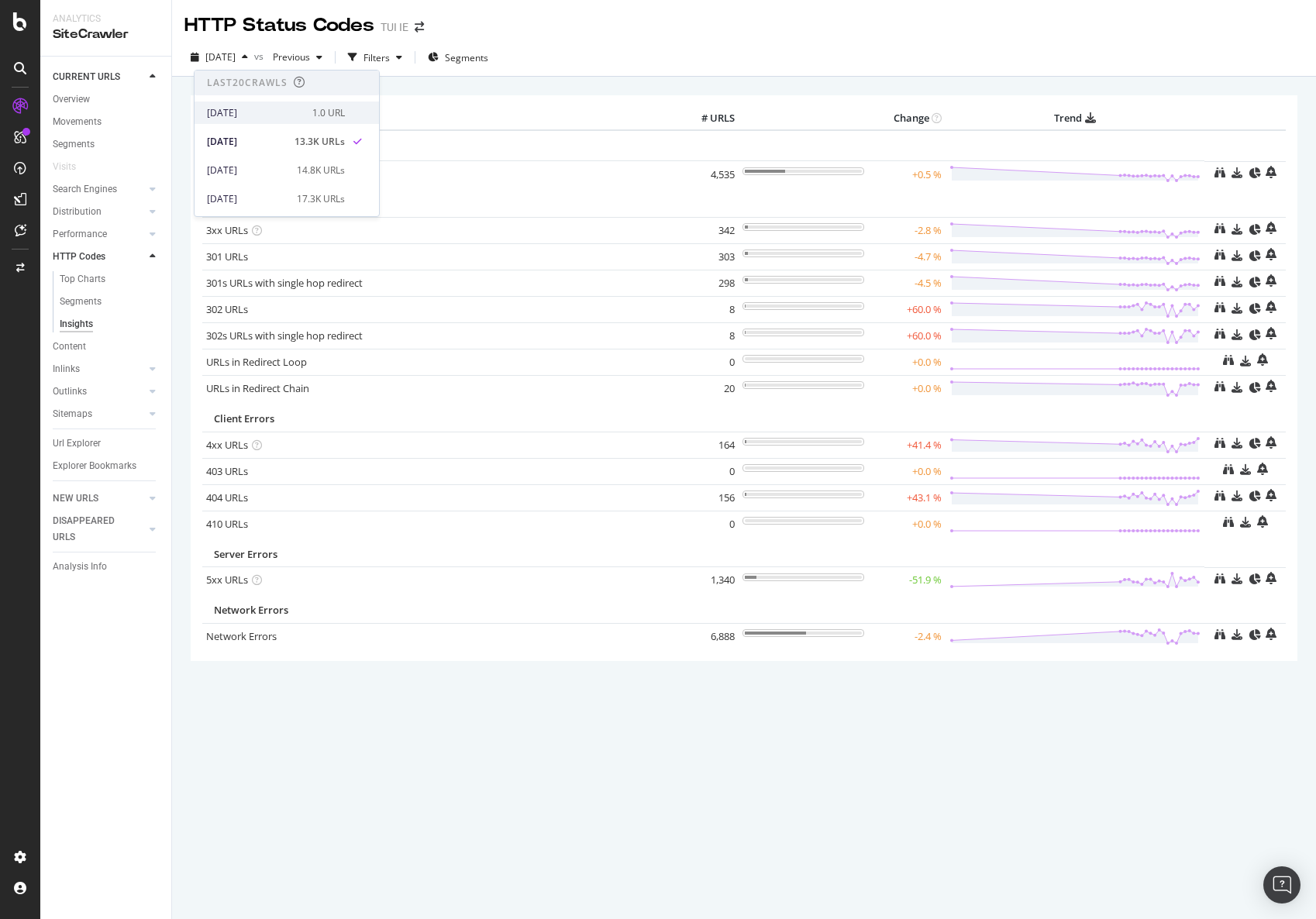
click at [257, 107] on div "2025 Oct. 1st" at bounding box center [255, 113] width 96 height 14
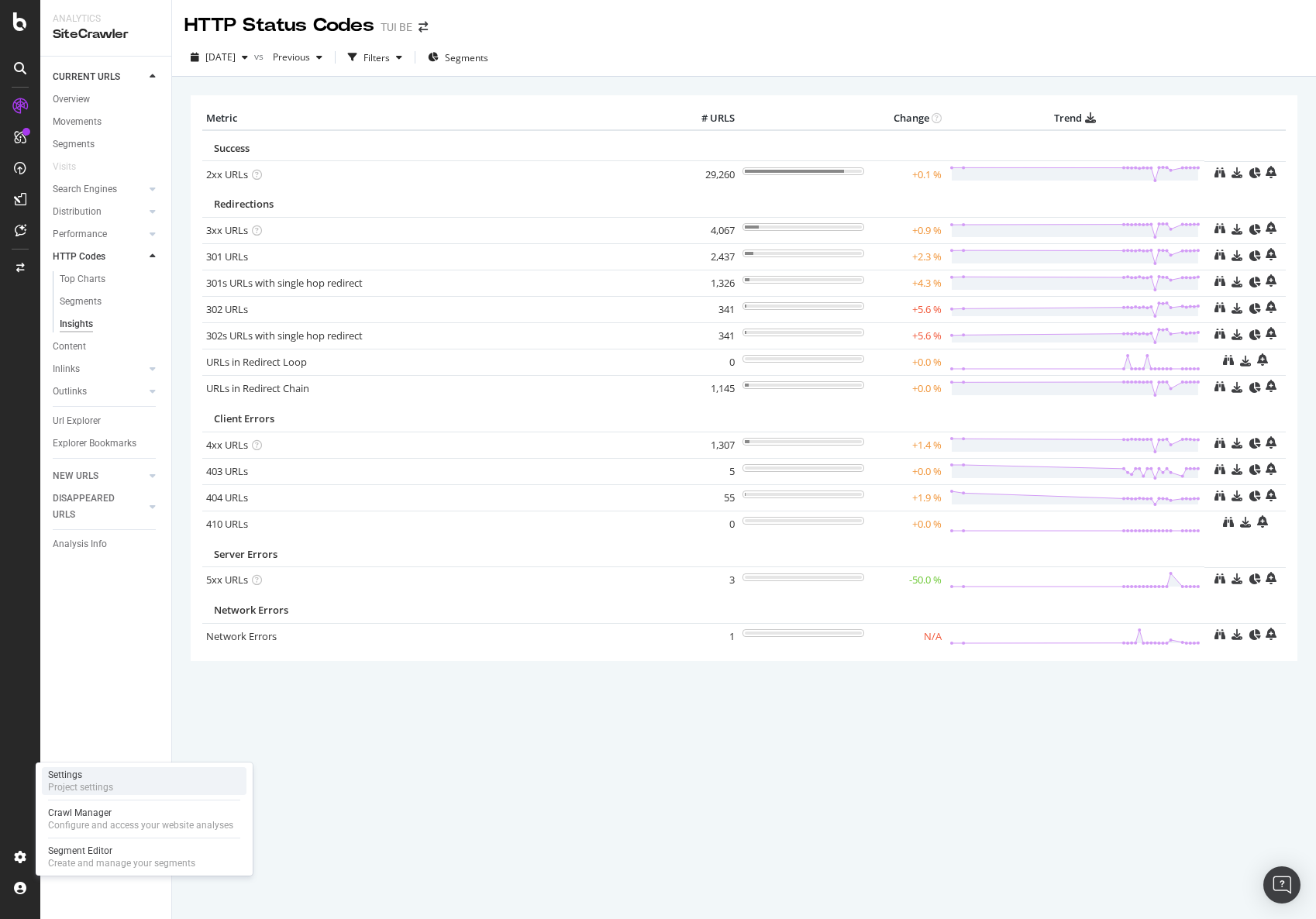
click at [130, 777] on div "Settings Project settings" at bounding box center [144, 781] width 205 height 28
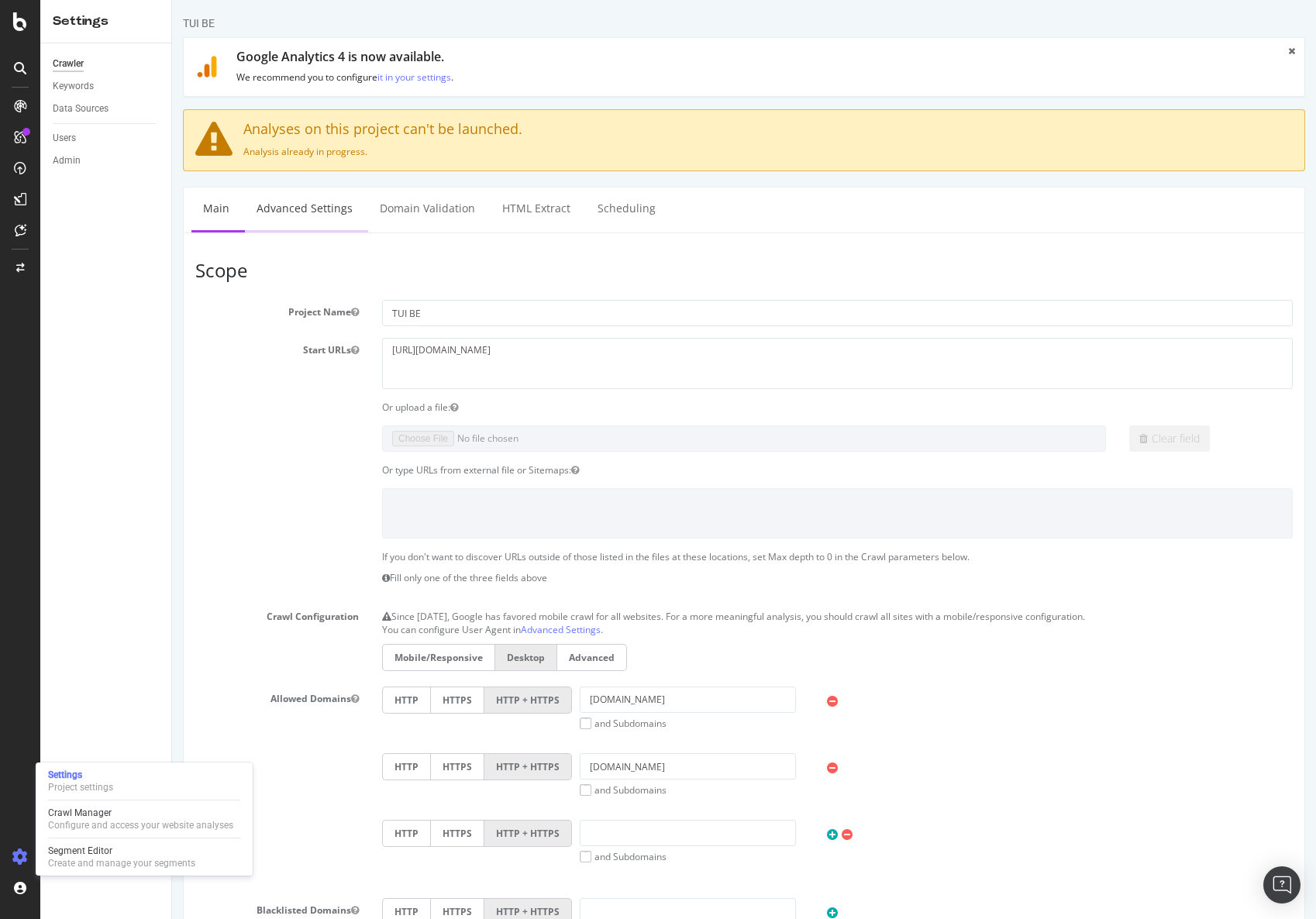
click at [325, 200] on link "Advanced Settings" at bounding box center [304, 209] width 120 height 42
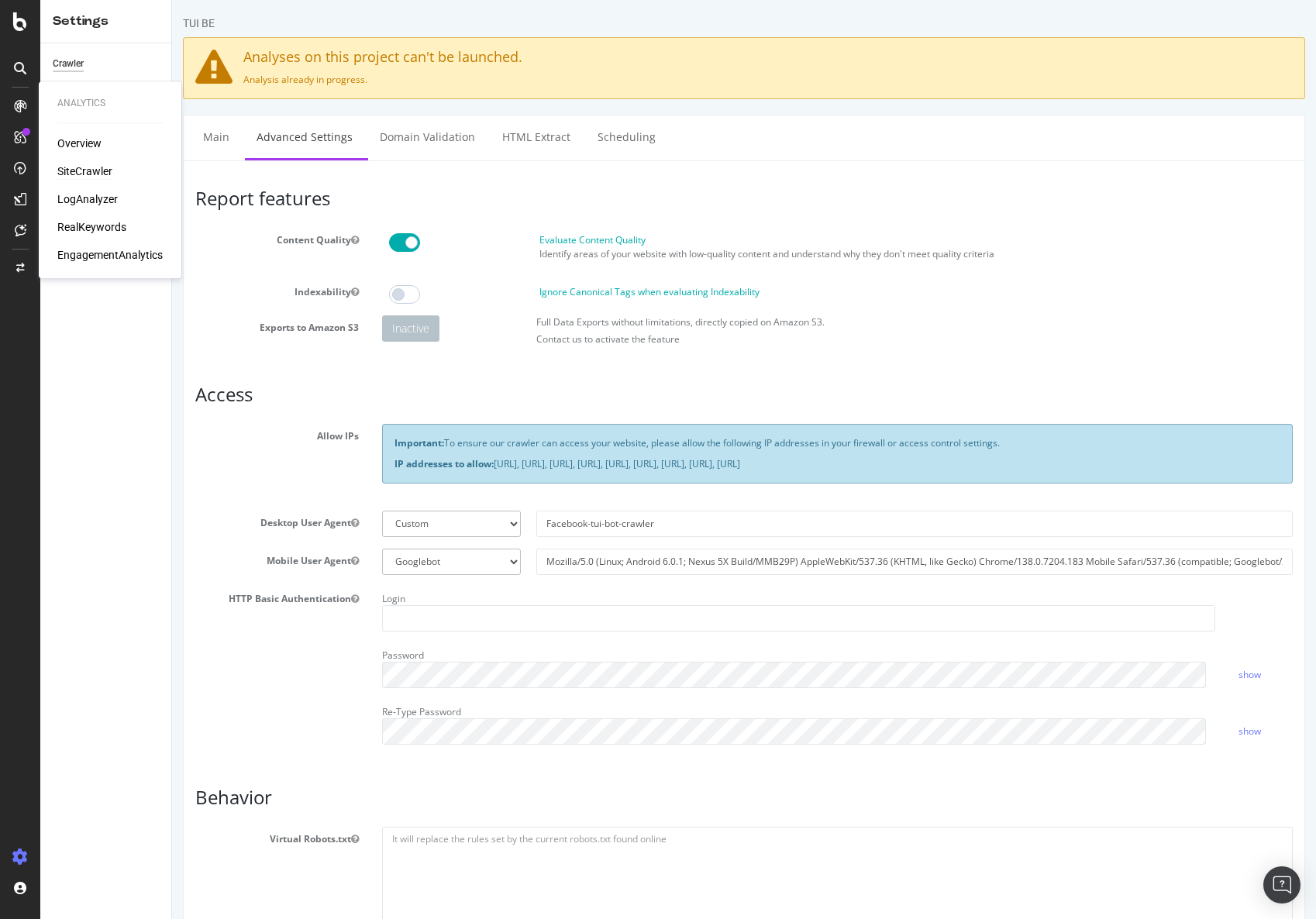
click at [77, 163] on div "SiteCrawler" at bounding box center [85, 171] width 55 height 15
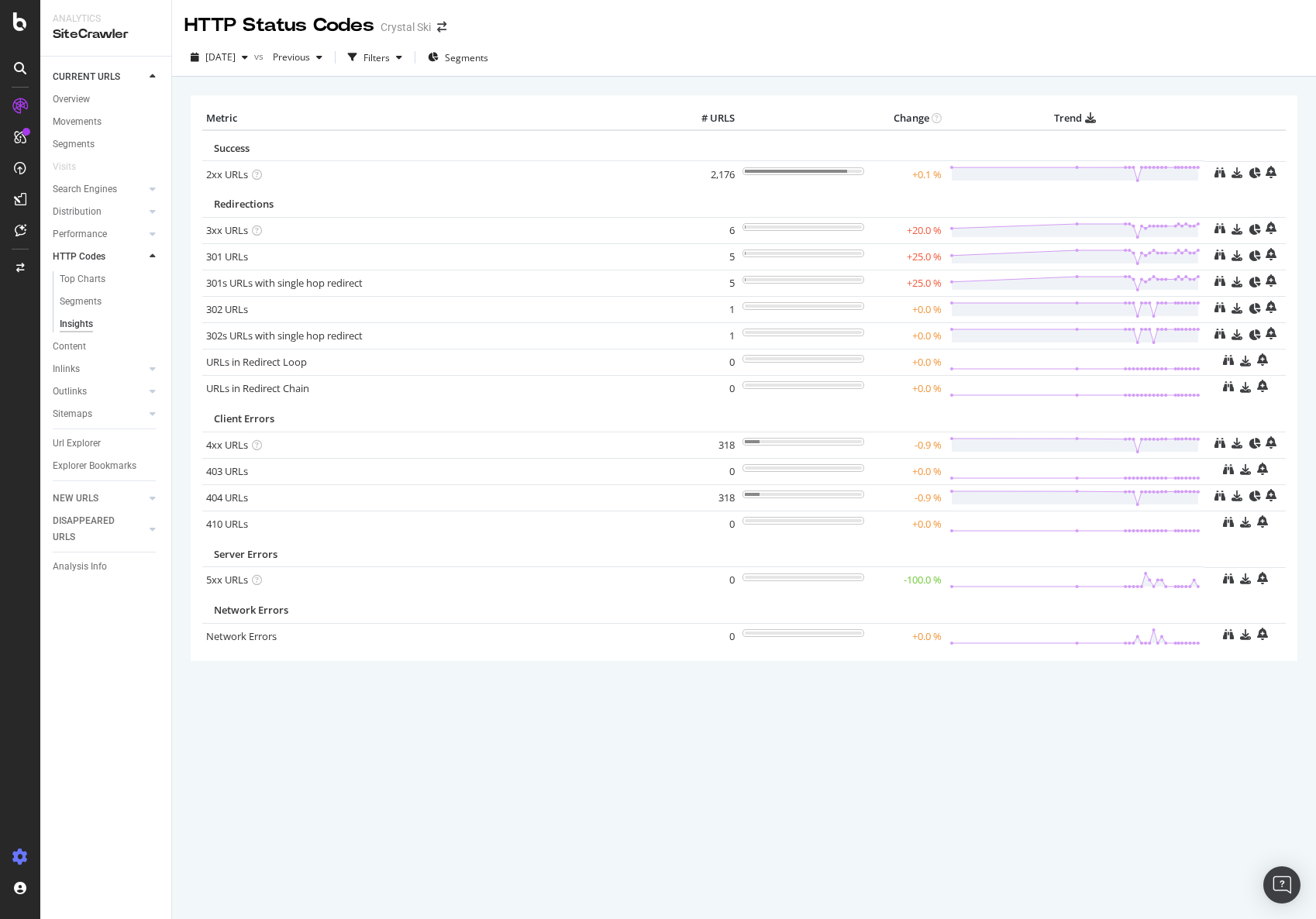
click at [24, 854] on icon at bounding box center [20, 857] width 15 height 15
click at [24, 853] on icon at bounding box center [20, 857] width 15 height 15
click at [106, 786] on div "Project settings" at bounding box center [81, 787] width 65 height 12
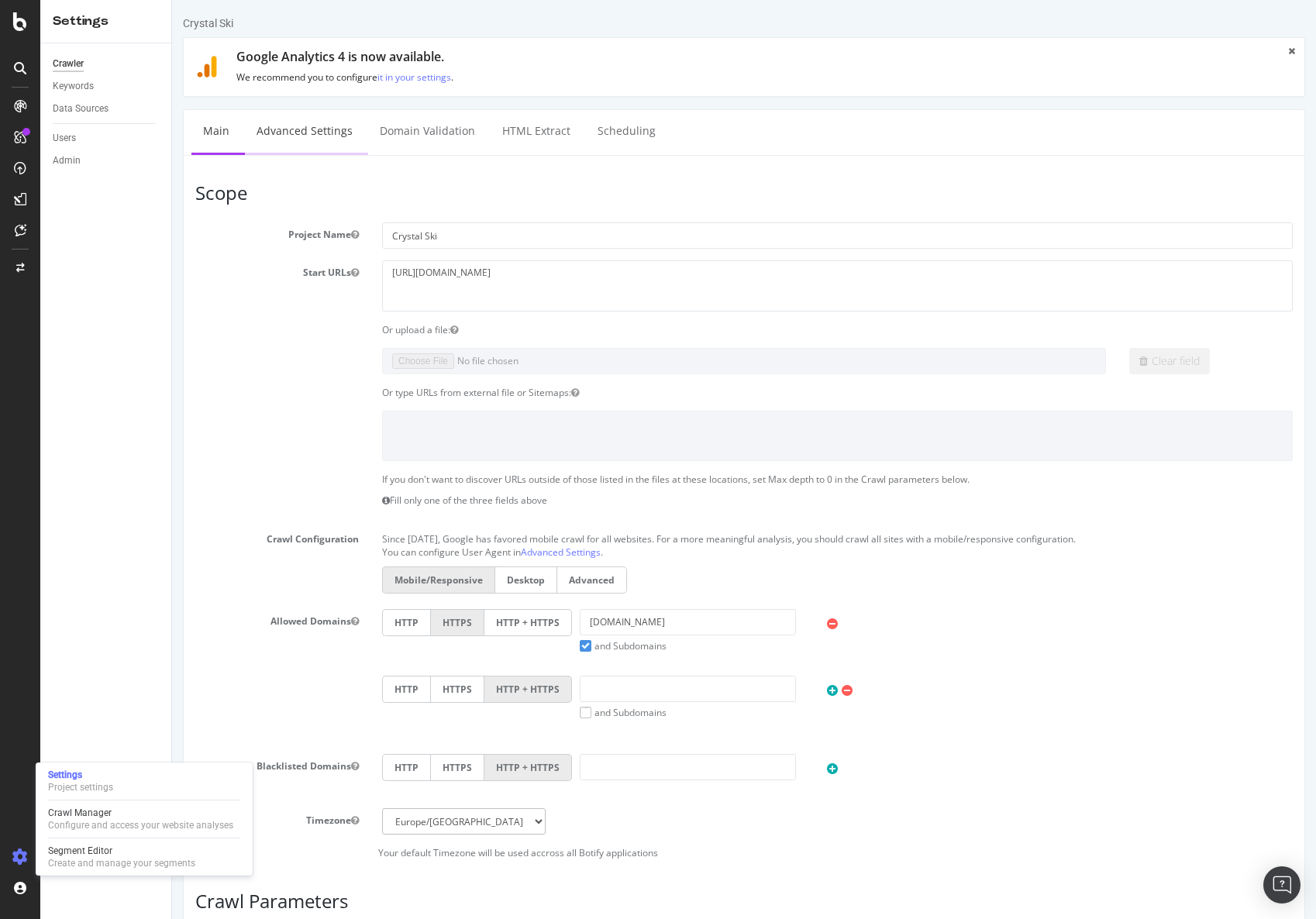
click at [332, 143] on link "Advanced Settings" at bounding box center [304, 131] width 120 height 42
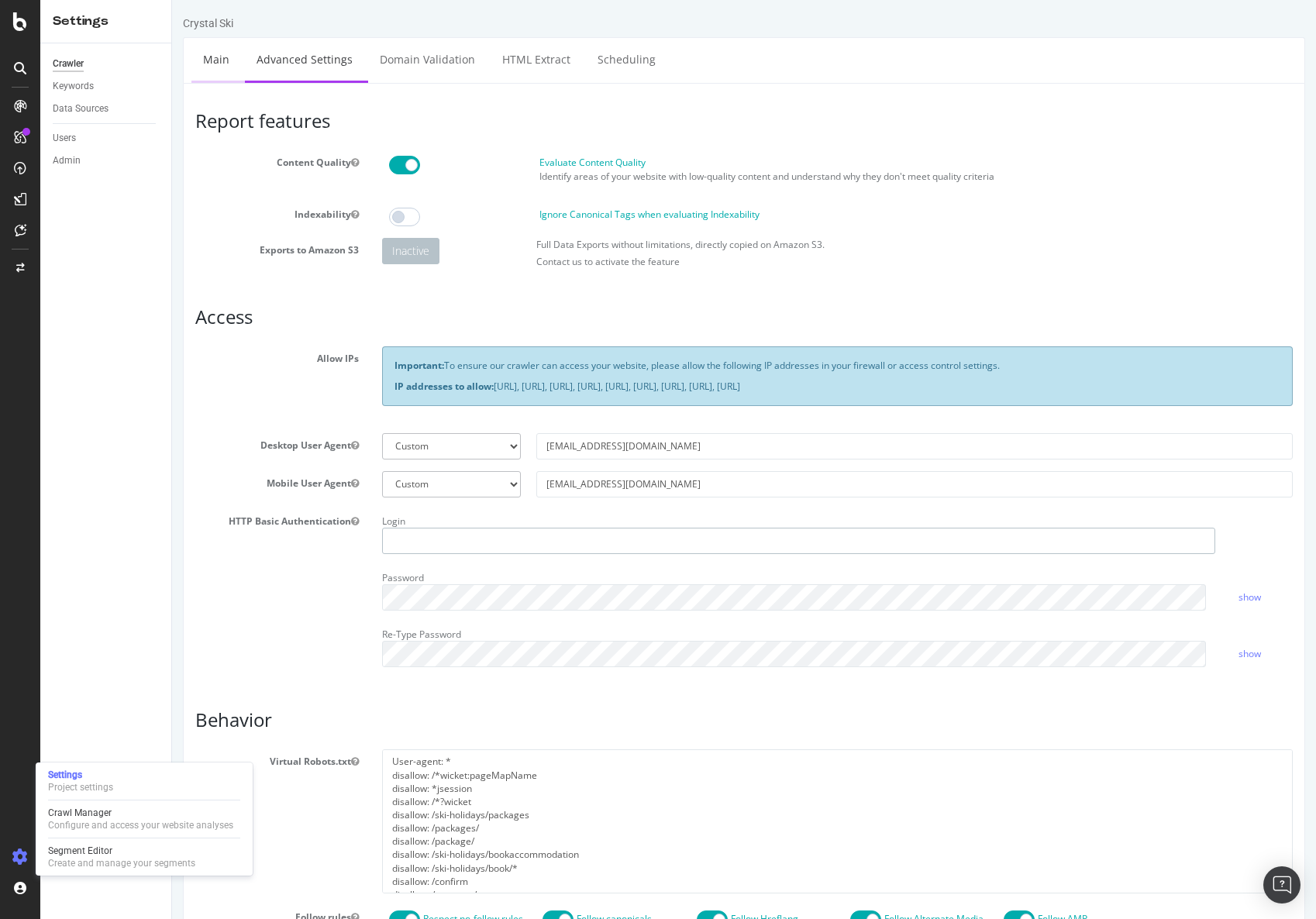
type input "[PERSON_NAME][EMAIL_ADDRESS][PERSON_NAME][DOMAIN_NAME]"
click at [229, 59] on link "Main" at bounding box center [216, 59] width 50 height 42
drag, startPoint x: 242, startPoint y: 24, endPoint x: 185, endPoint y: 24, distance: 57.0
click at [185, 24] on div "Crystal Ski" at bounding box center [744, 26] width 1122 height 22
copy div "Crystal Ski"
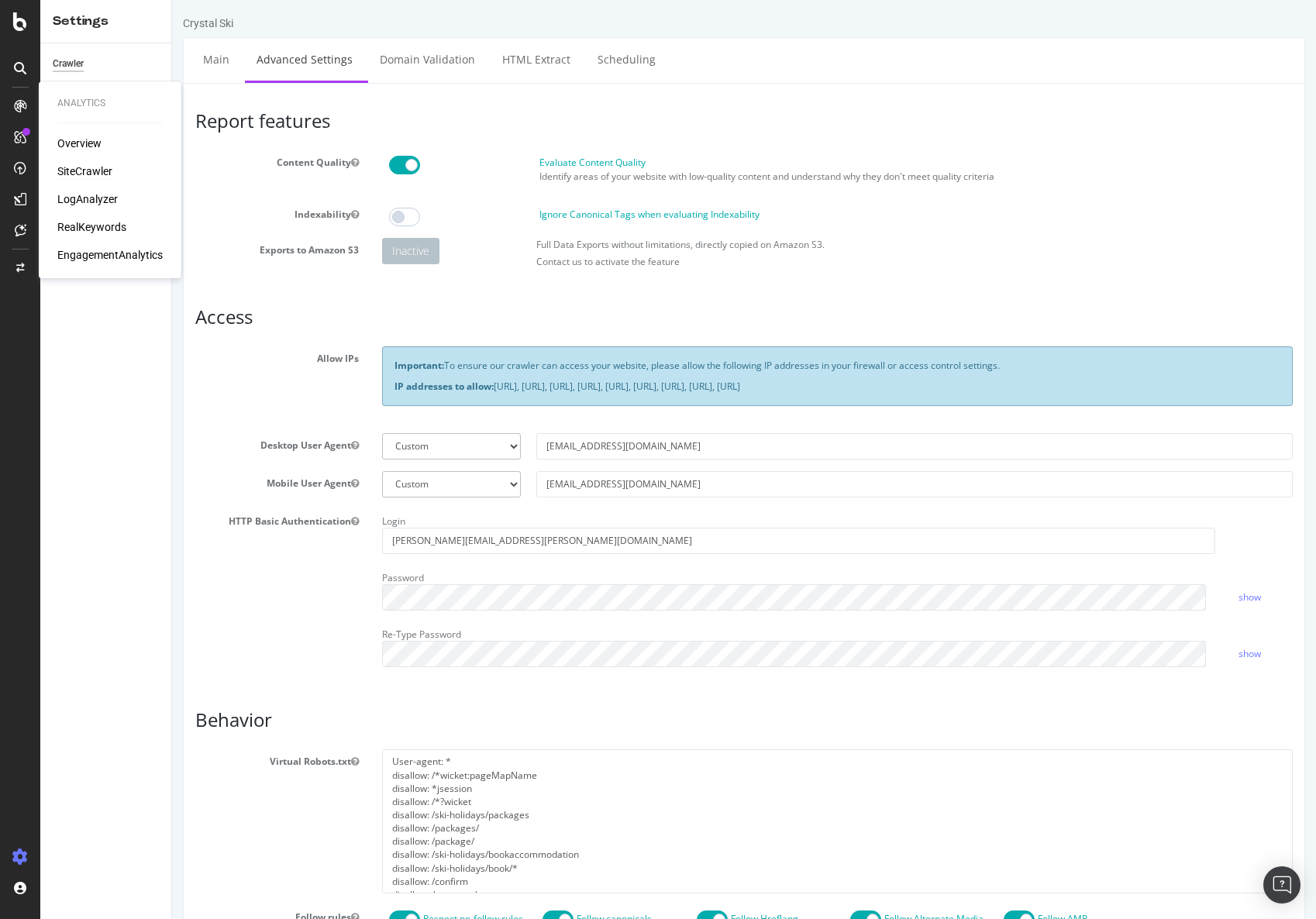
click at [85, 163] on div "SiteCrawler" at bounding box center [85, 171] width 55 height 15
